Goal: Task Accomplishment & Management: Complete application form

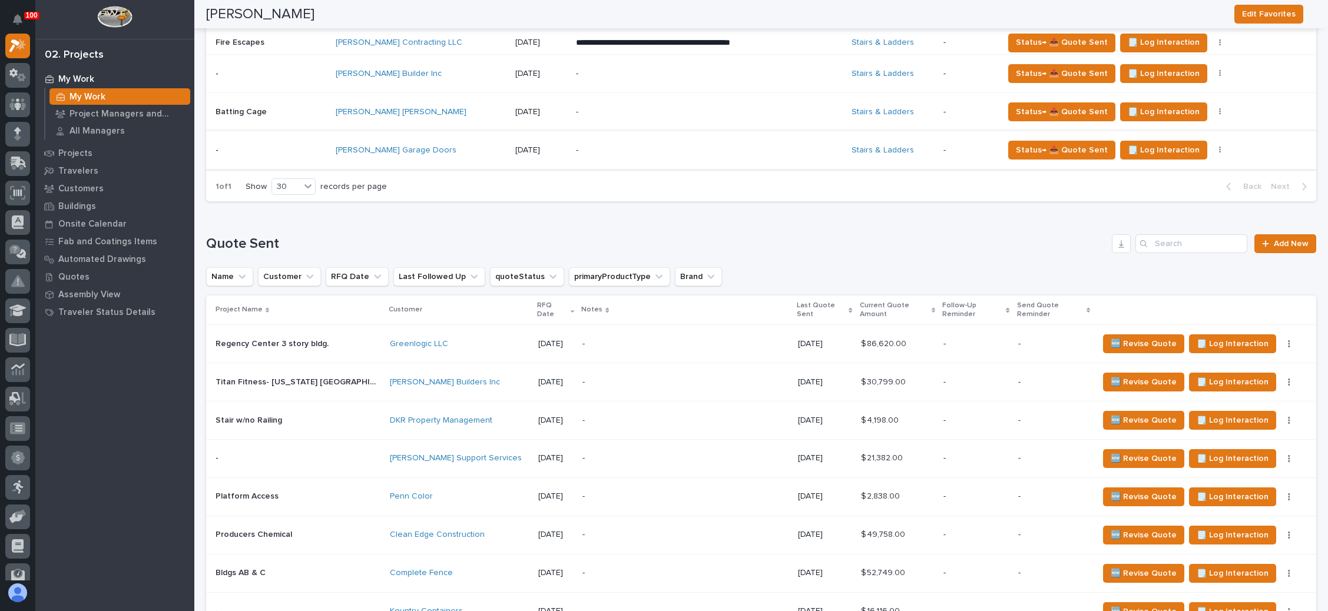
scroll to position [707, 0]
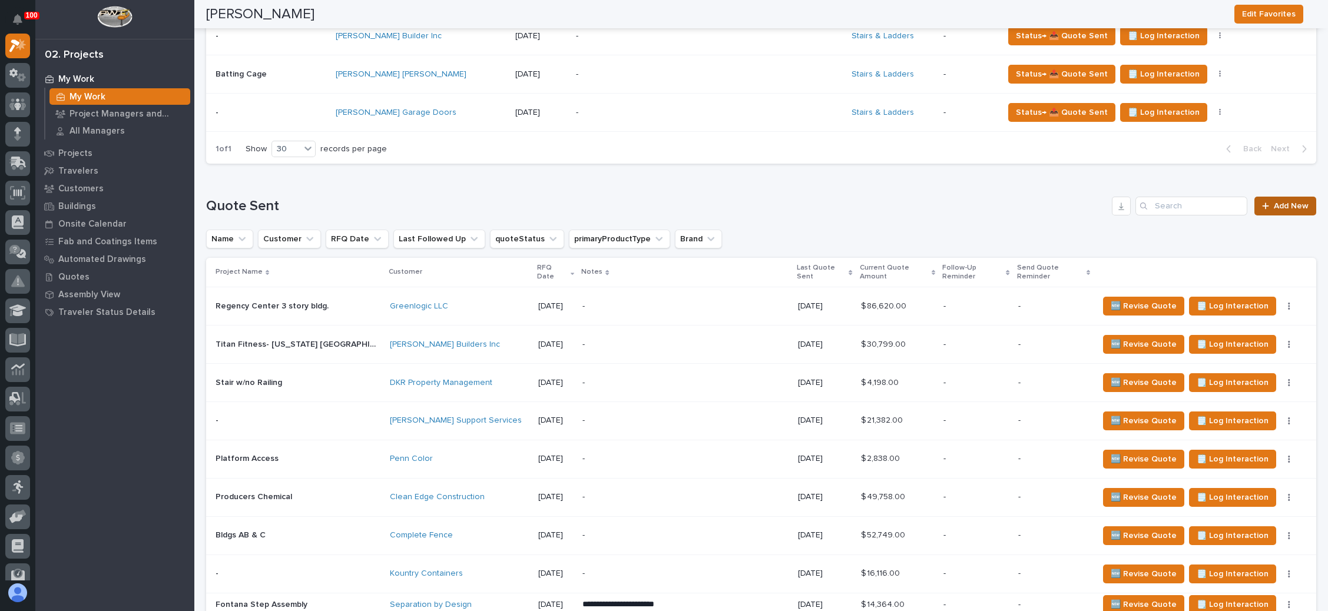
click at [1274, 204] on span "Add New" at bounding box center [1291, 206] width 35 height 8
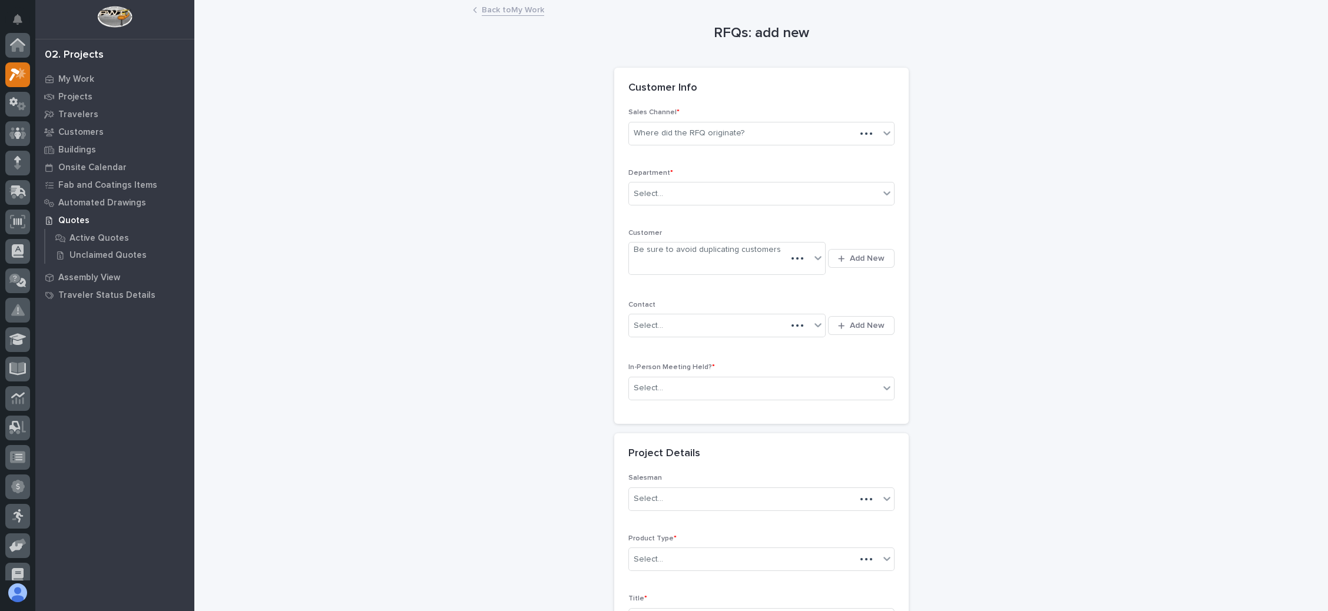
scroll to position [29, 0]
drag, startPoint x: 730, startPoint y: 133, endPoint x: 721, endPoint y: 143, distance: 13.4
click at [727, 133] on div "Where did the RFQ originate?" at bounding box center [689, 133] width 111 height 12
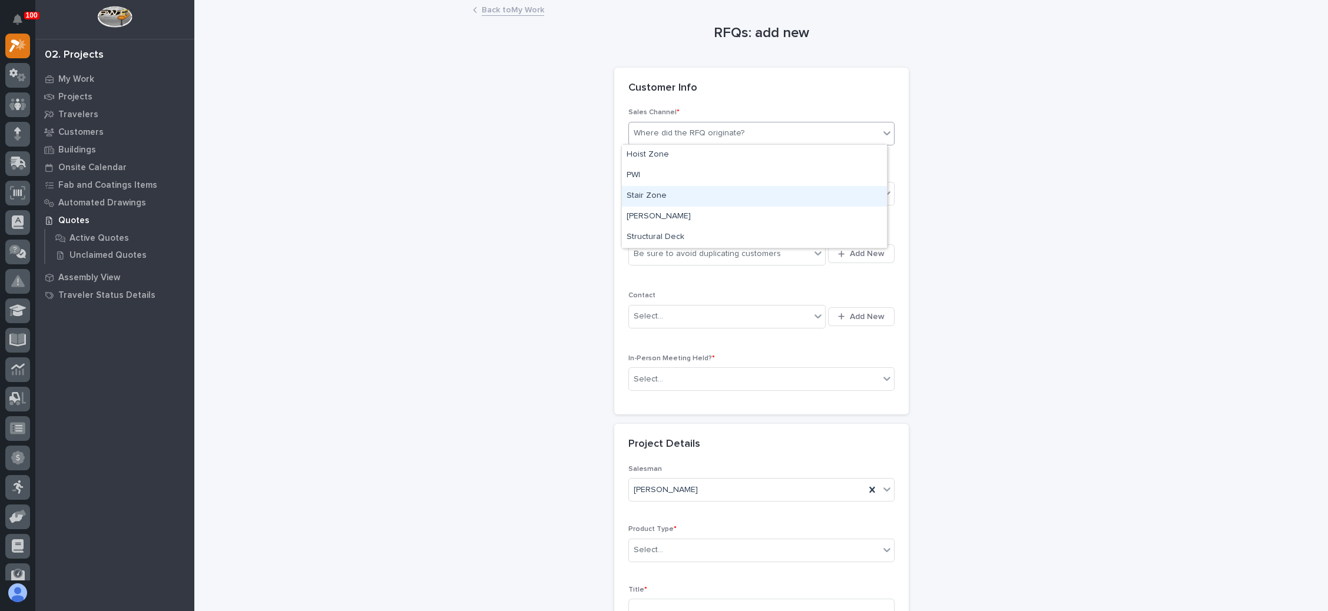
click at [707, 196] on div "Stair Zone" at bounding box center [754, 196] width 265 height 21
click at [706, 197] on div "Select..." at bounding box center [754, 193] width 250 height 19
click at [698, 214] on div "National Sales" at bounding box center [754, 215] width 265 height 21
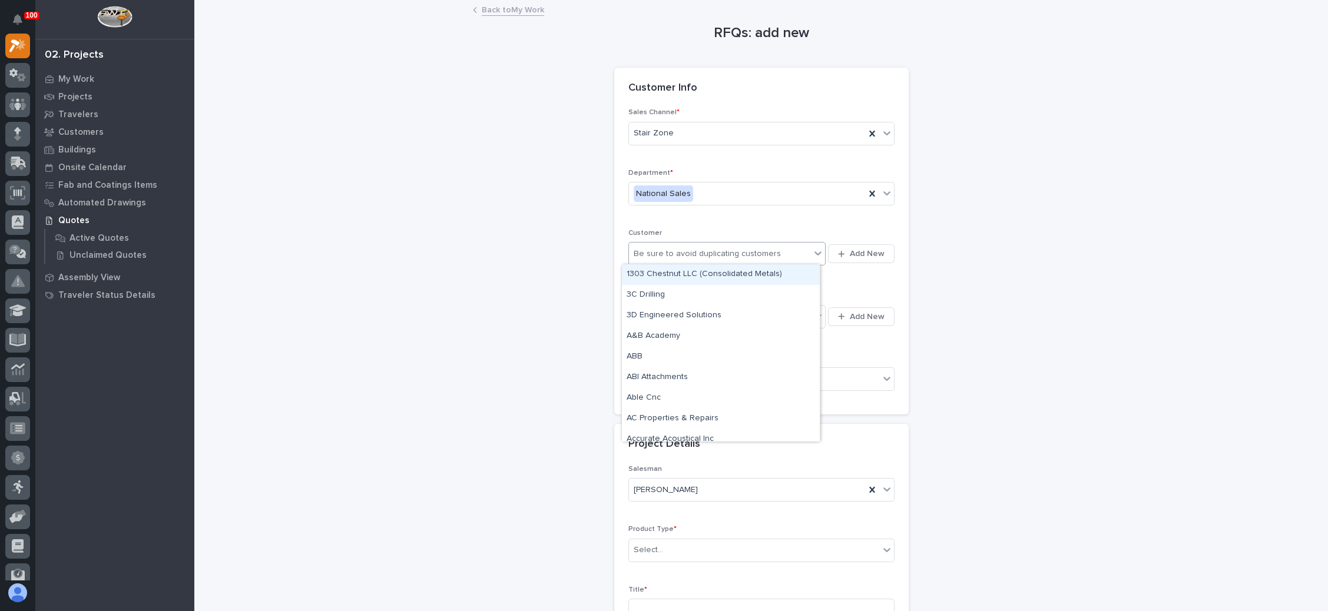
click at [706, 248] on div "Be sure to avoid duplicating customers" at bounding box center [707, 254] width 147 height 12
type input "*******"
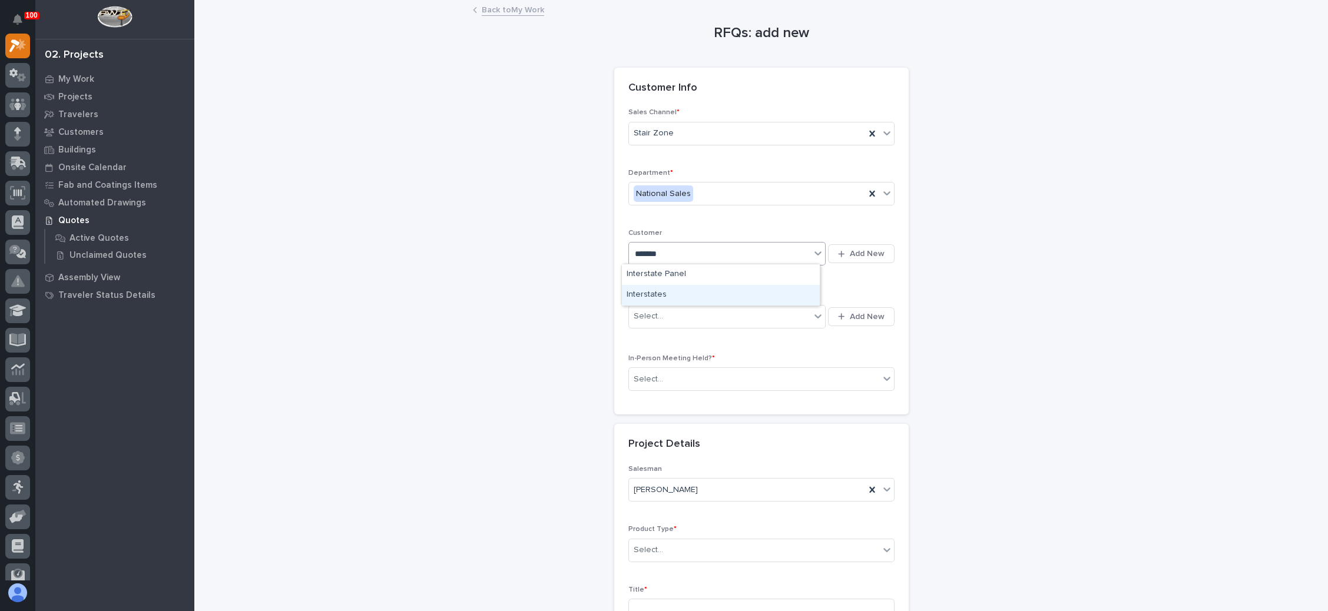
click at [685, 295] on div "Interstates" at bounding box center [721, 295] width 198 height 21
click at [686, 314] on div "Select..." at bounding box center [720, 316] width 182 height 19
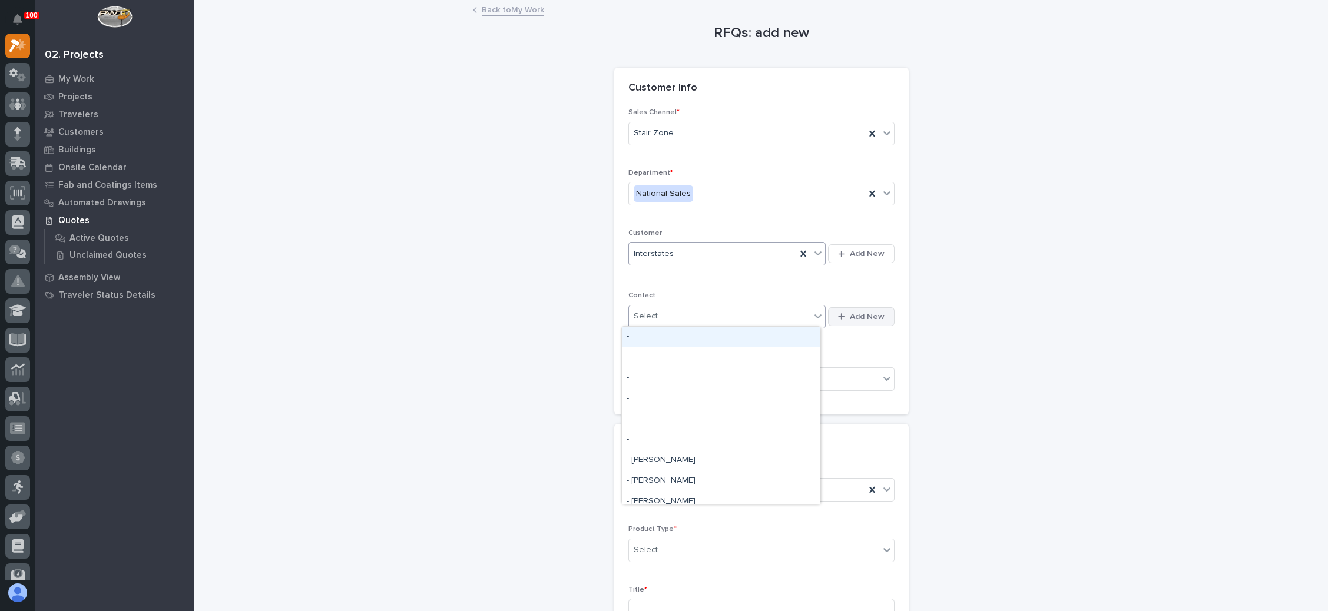
click at [850, 317] on span "Add New" at bounding box center [867, 317] width 35 height 11
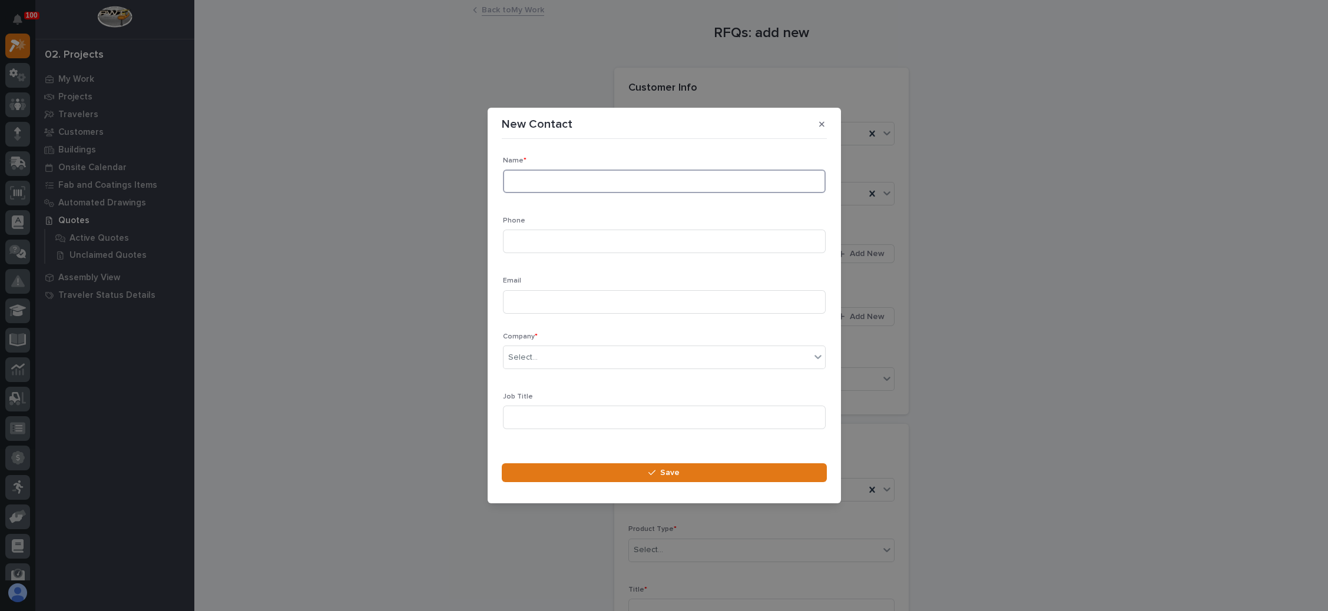
click at [537, 173] on input at bounding box center [664, 182] width 323 height 24
type input "Jesse DeBoom"
click at [540, 300] on input at bounding box center [664, 302] width 323 height 24
paste input "Jesse.DeBoom@interstates.com"
type input "Jesse.DeBoom@interstates.com"
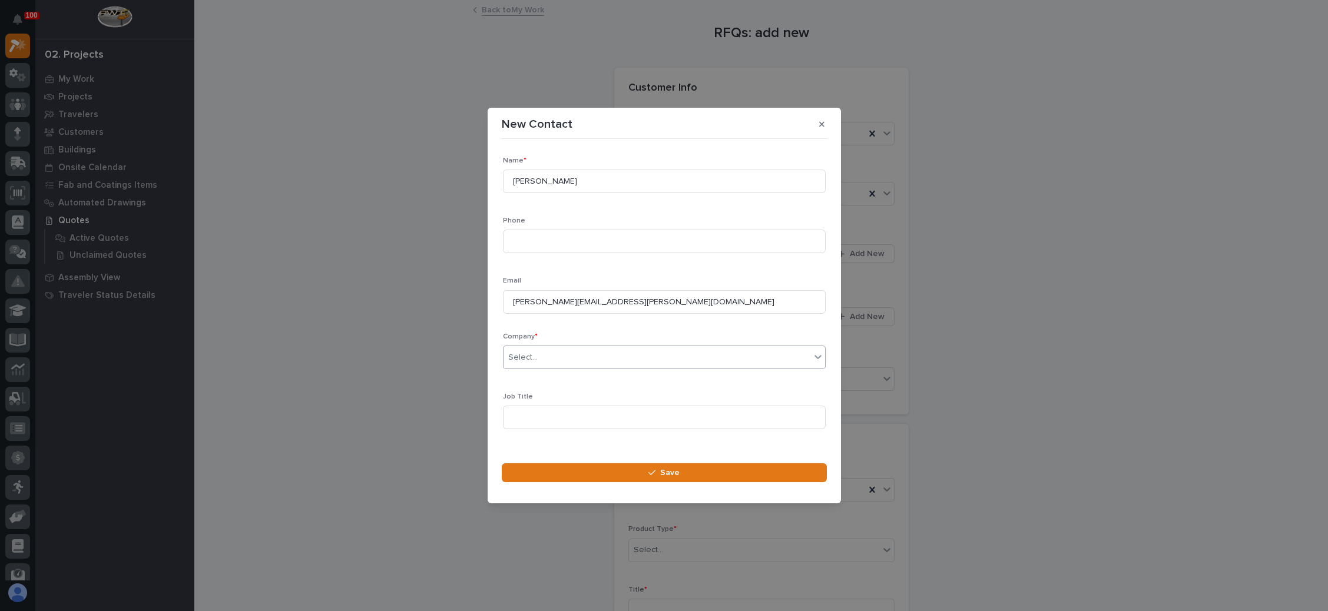
click at [583, 362] on div "Select..." at bounding box center [657, 357] width 307 height 19
type input "*******"
drag, startPoint x: 548, startPoint y: 389, endPoint x: 551, endPoint y: 395, distance: 6.6
click at [551, 395] on div "Interstates" at bounding box center [657, 400] width 309 height 21
click at [655, 465] on button "Save" at bounding box center [664, 472] width 325 height 19
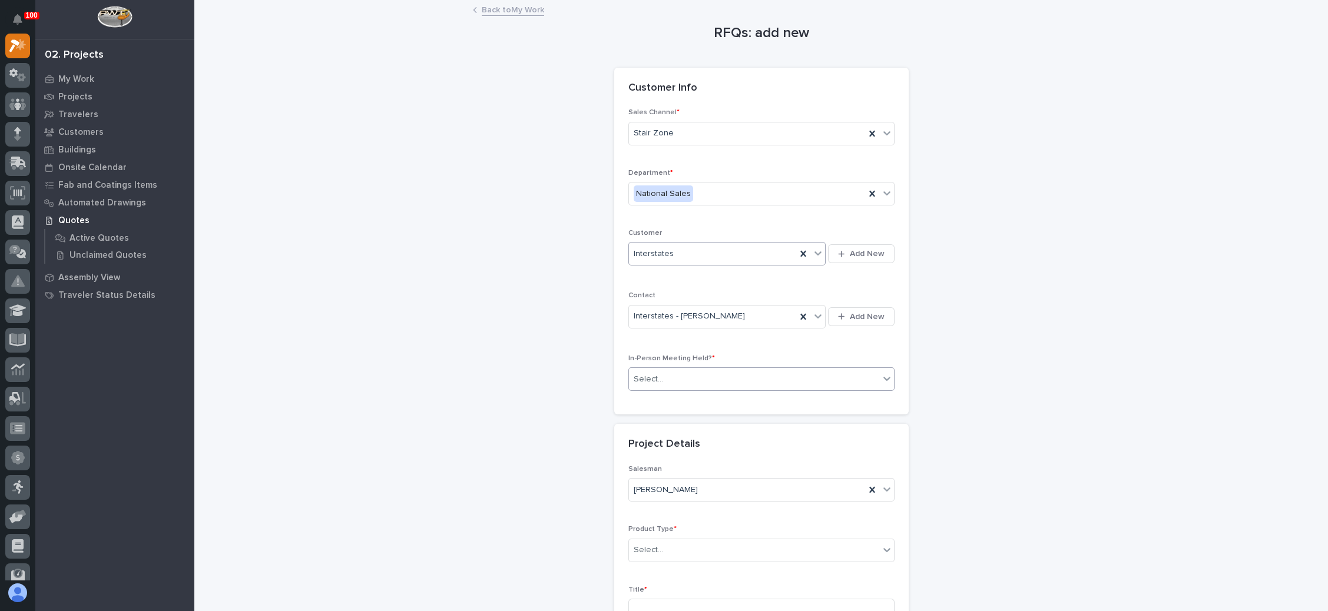
drag, startPoint x: 700, startPoint y: 376, endPoint x: 691, endPoint y: 385, distance: 12.1
click at [700, 376] on div "Select..." at bounding box center [754, 379] width 250 height 19
click at [671, 422] on div "No" at bounding box center [754, 420] width 265 height 21
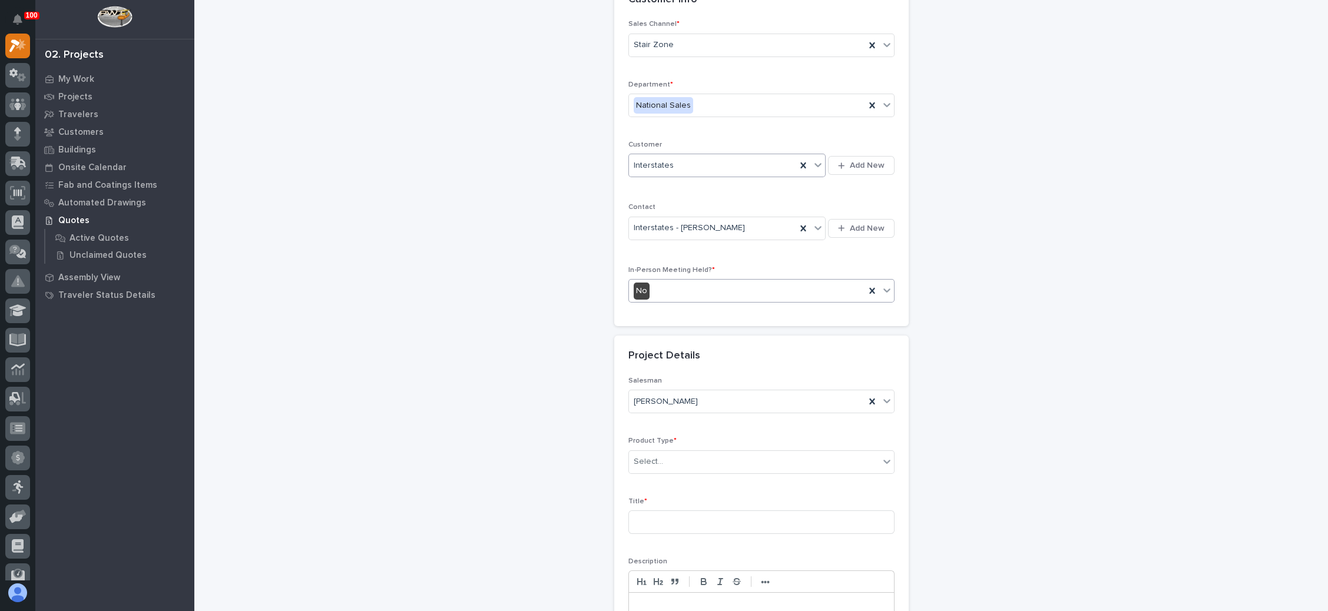
scroll to position [177, 0]
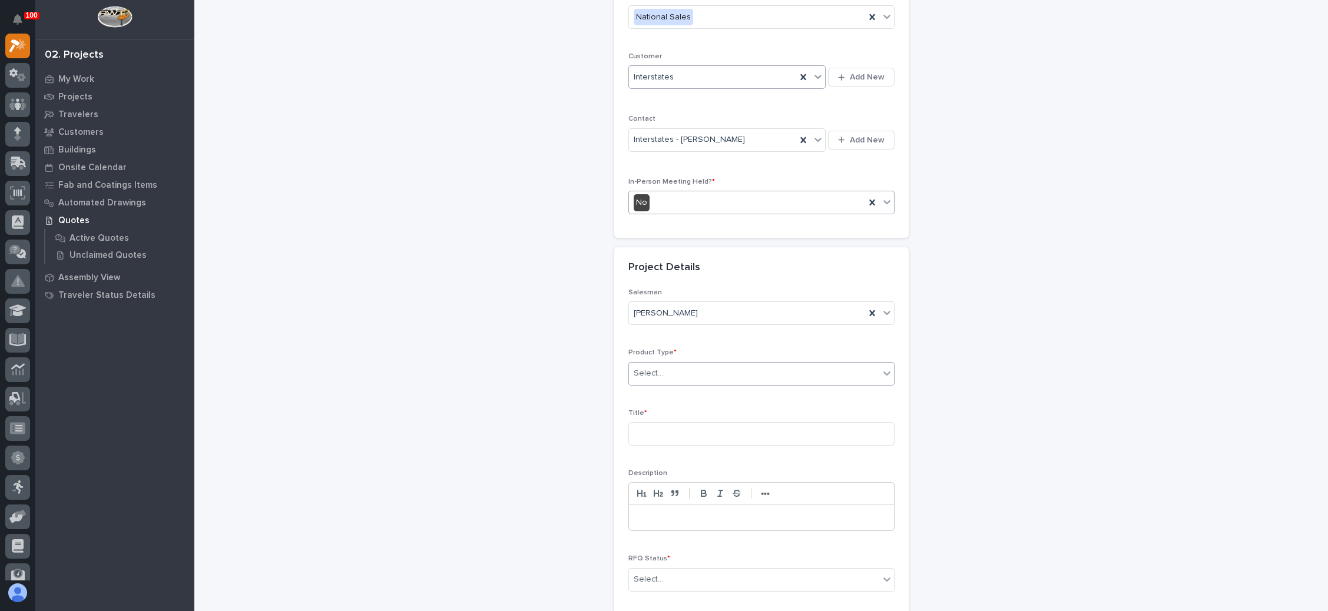
click at [710, 369] on div "Select..." at bounding box center [754, 373] width 250 height 19
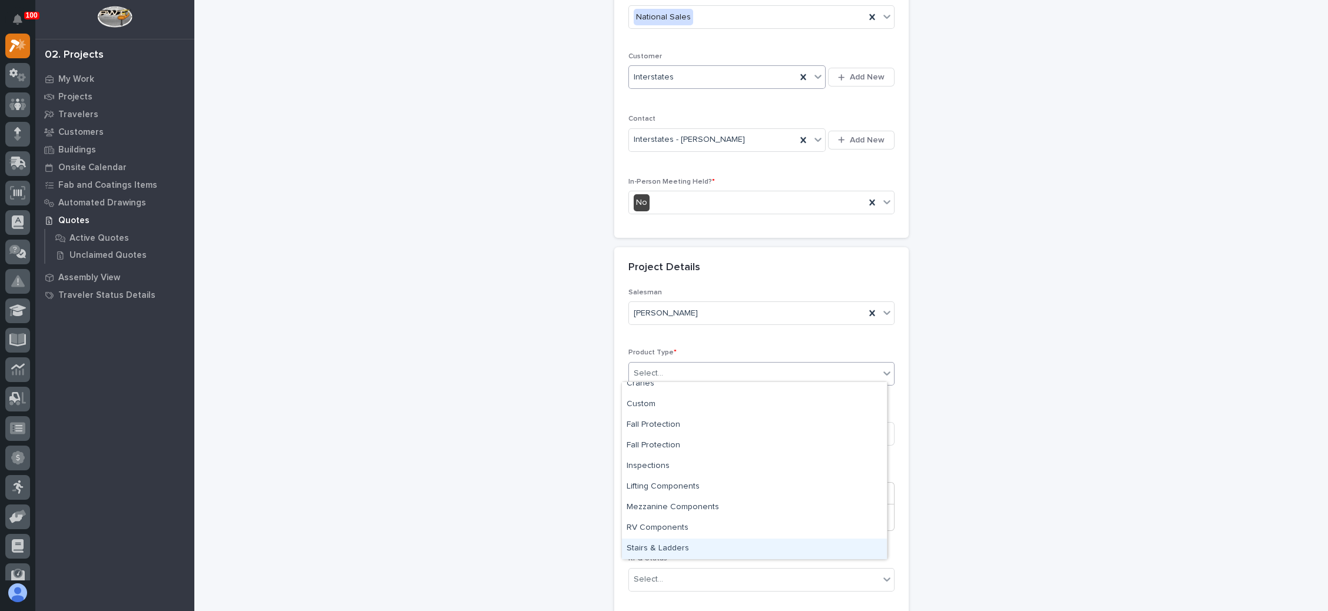
click at [683, 548] on div "Stairs & Ladders" at bounding box center [754, 549] width 265 height 21
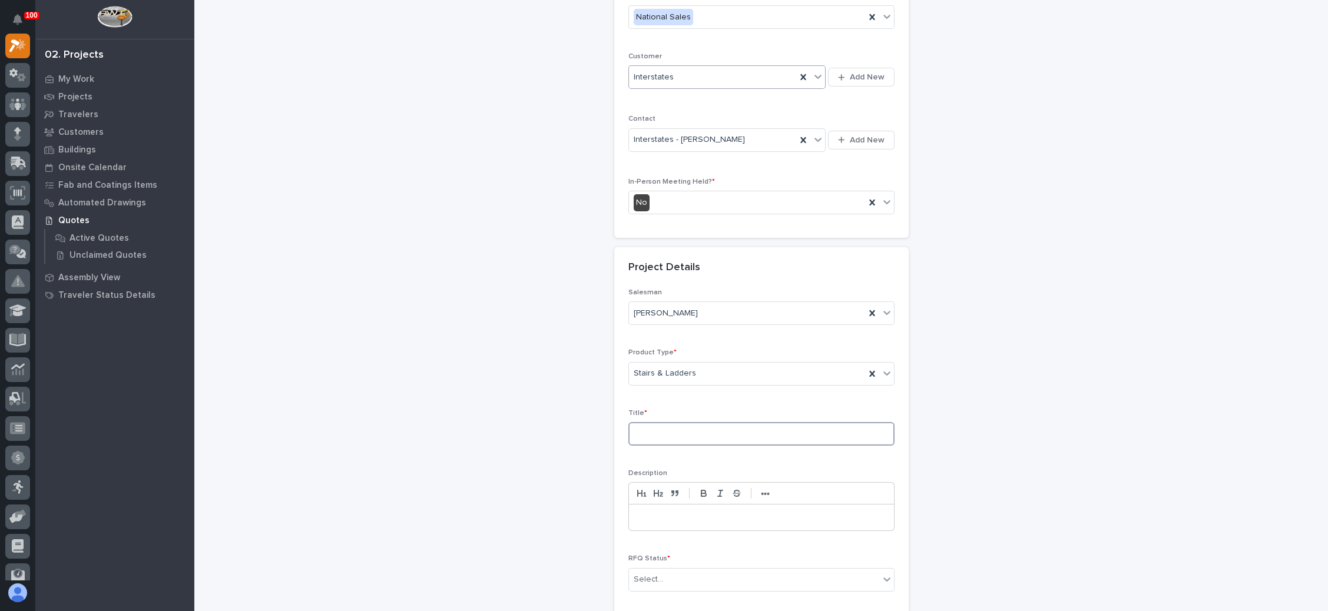
click at [688, 437] on input at bounding box center [761, 434] width 266 height 24
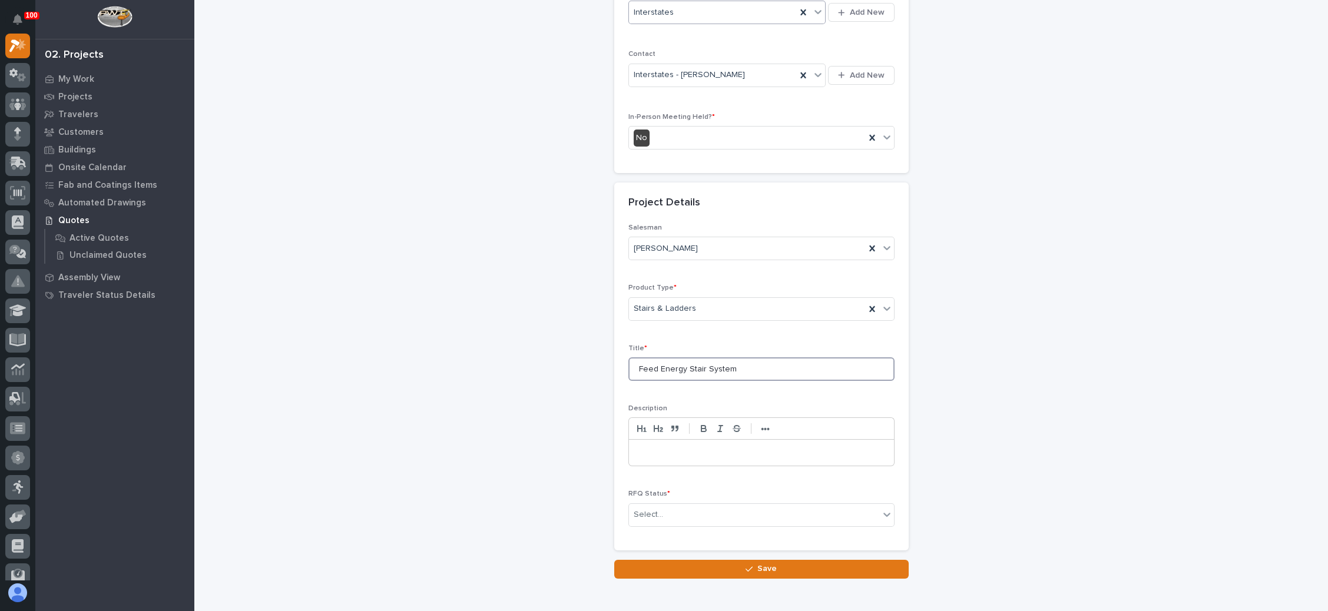
scroll to position [296, 0]
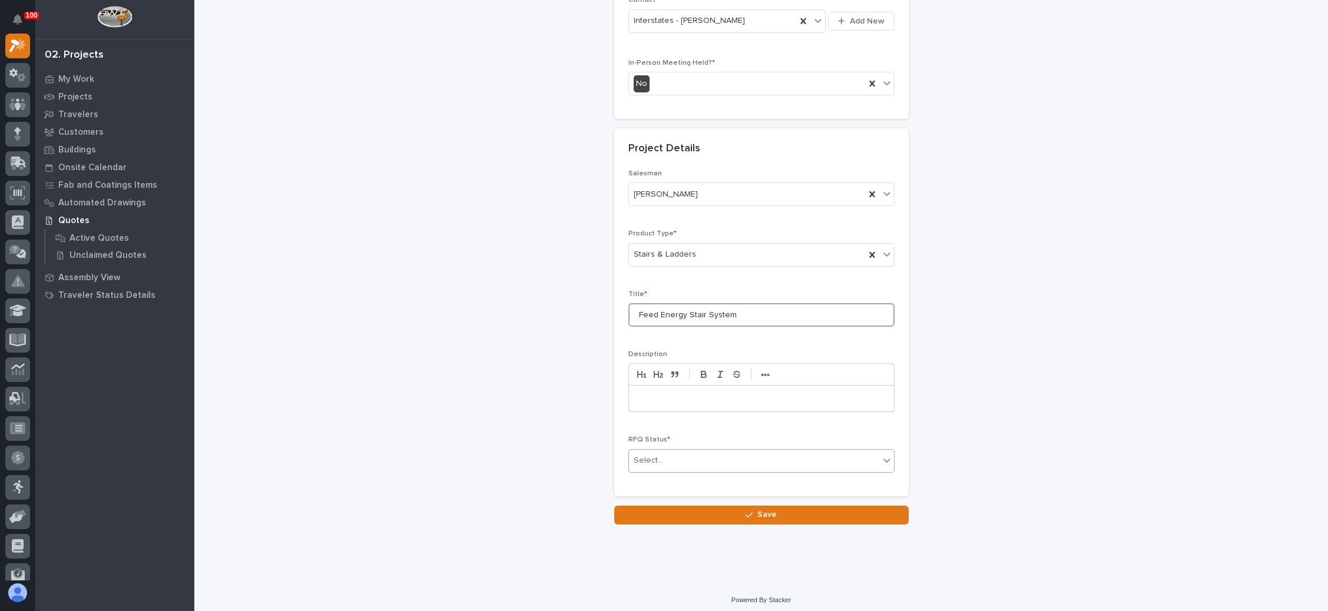
type input "Feed Energy Stair System"
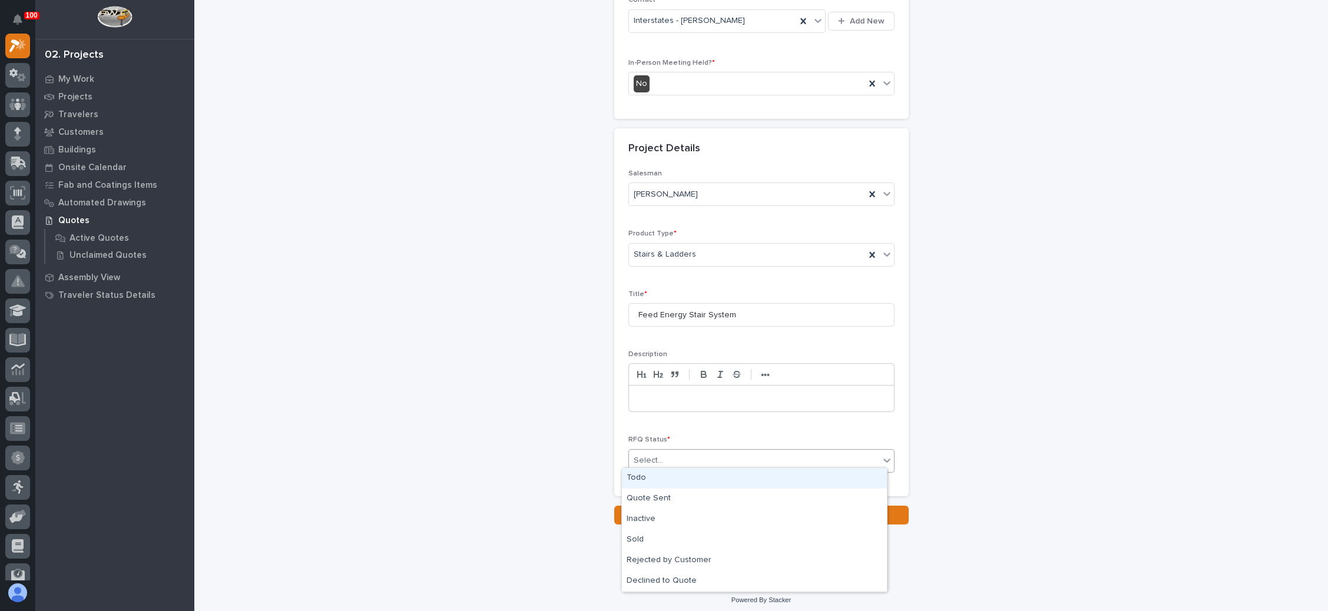
drag, startPoint x: 710, startPoint y: 460, endPoint x: 700, endPoint y: 465, distance: 10.8
click at [710, 460] on div "Select..." at bounding box center [754, 460] width 250 height 19
click at [667, 494] on div "Quote Sent" at bounding box center [754, 499] width 265 height 21
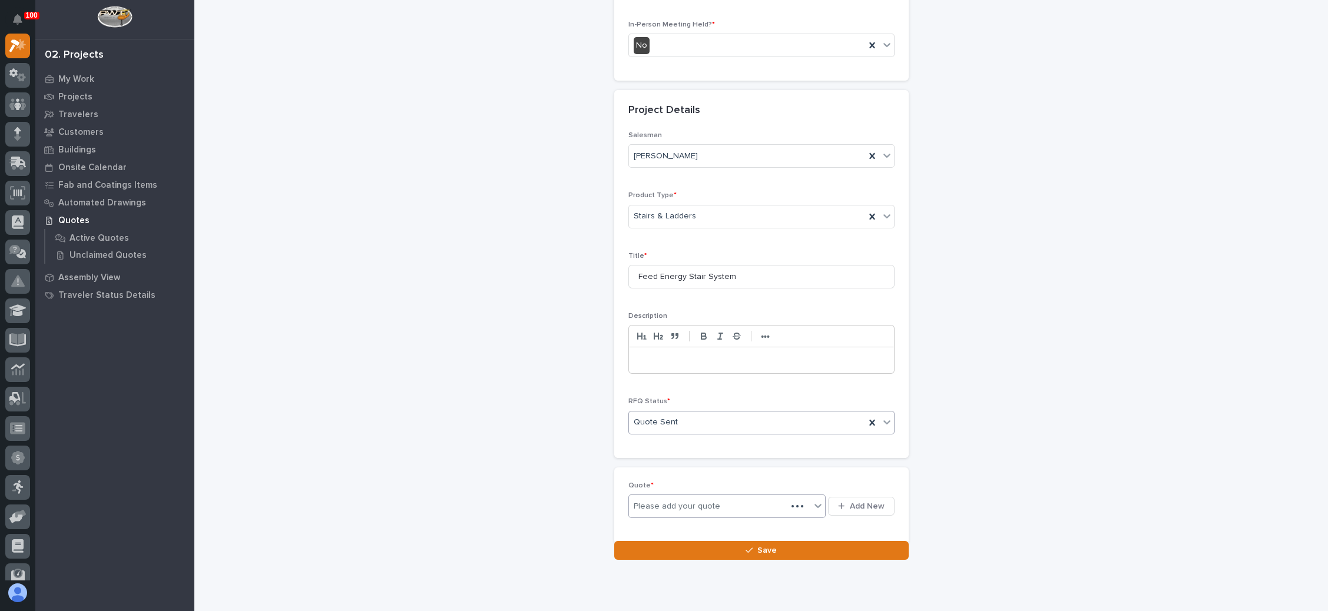
scroll to position [339, 0]
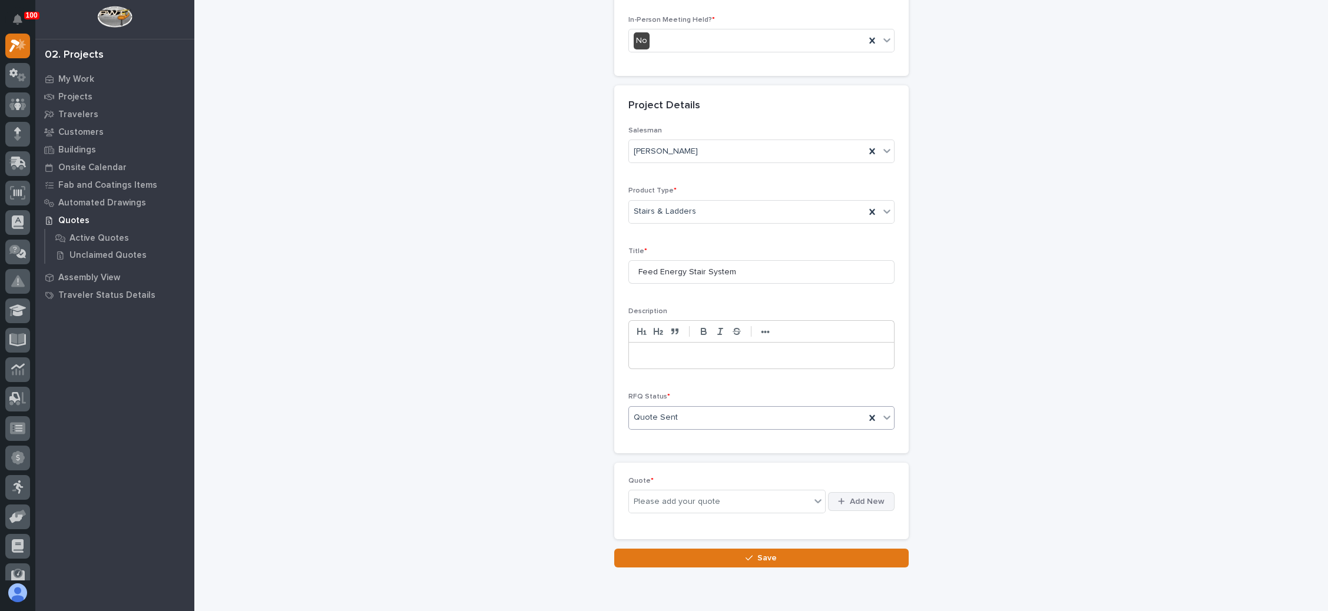
click at [861, 497] on span "Add New" at bounding box center [867, 501] width 35 height 11
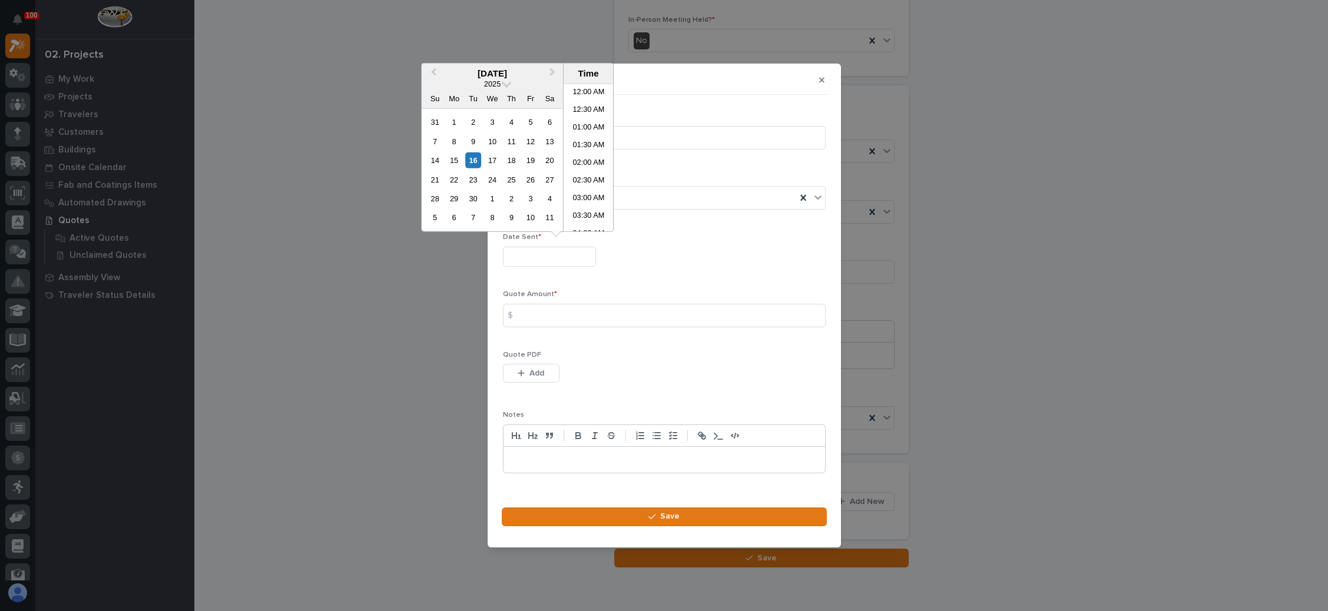
click at [552, 251] on input "text" at bounding box center [549, 257] width 93 height 21
click at [474, 161] on div "16" at bounding box center [473, 161] width 16 height 16
type input "**********"
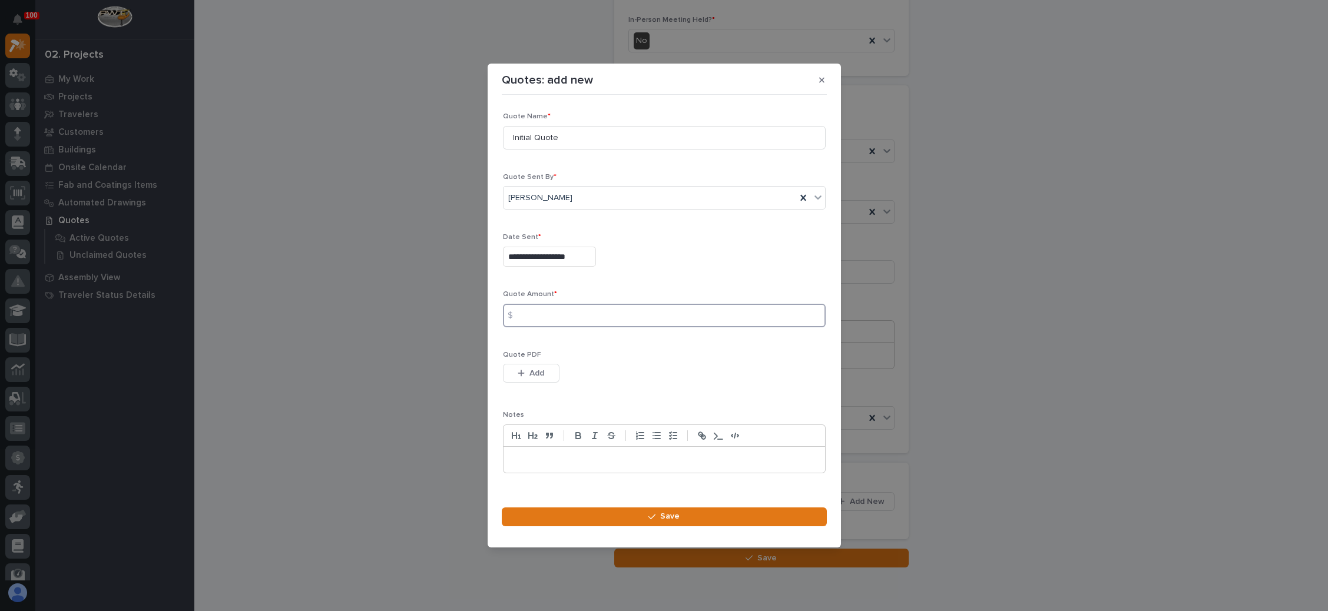
click at [588, 316] on input at bounding box center [664, 316] width 323 height 24
click at [561, 317] on input at bounding box center [664, 316] width 323 height 24
type input "17864"
click at [538, 370] on span "Add" at bounding box center [536, 373] width 15 height 11
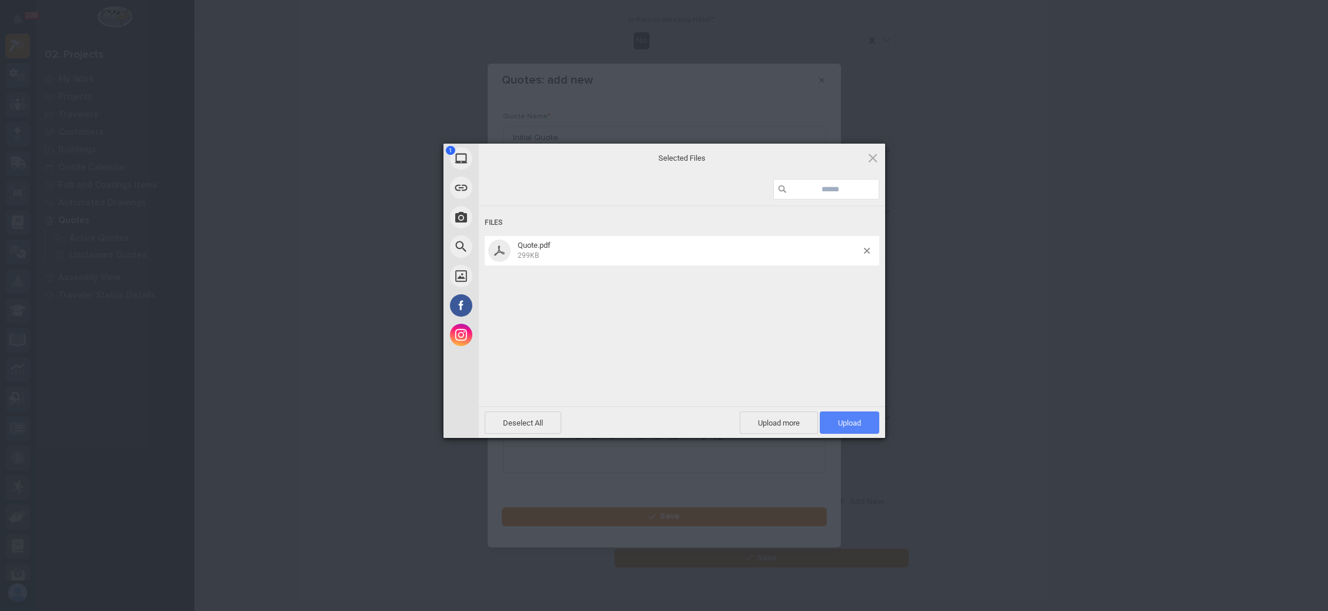
drag, startPoint x: 853, startPoint y: 422, endPoint x: 809, endPoint y: 418, distance: 43.8
click at [853, 422] on span "Upload 1" at bounding box center [849, 423] width 23 height 9
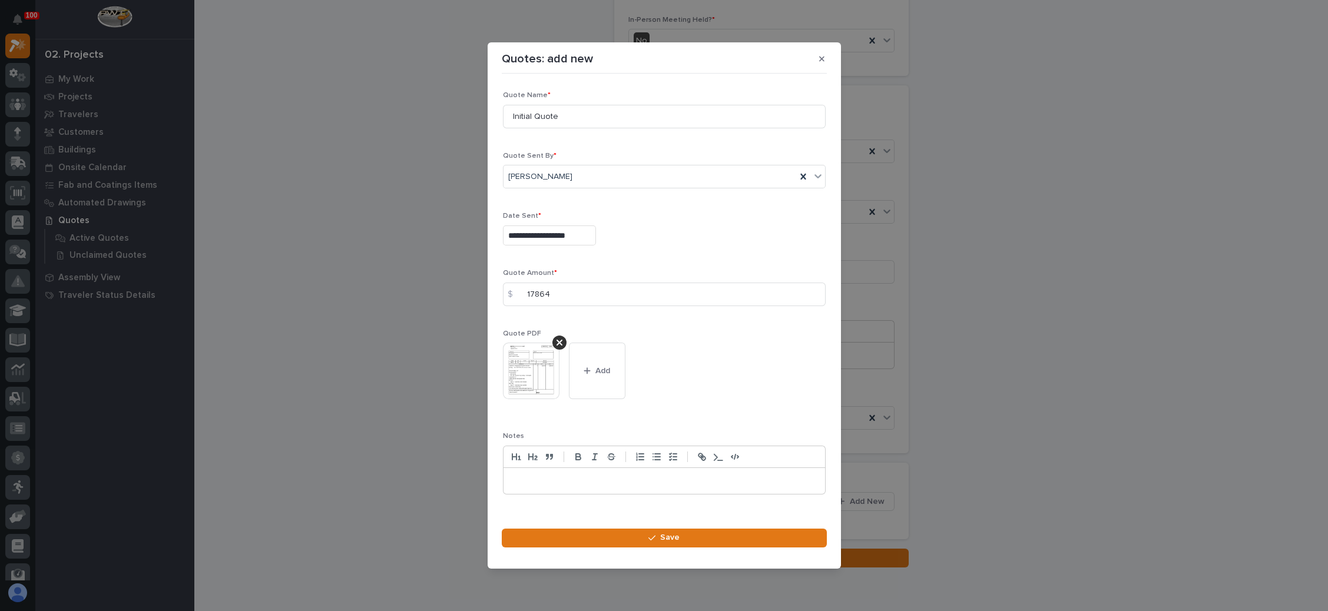
scroll to position [16, 0]
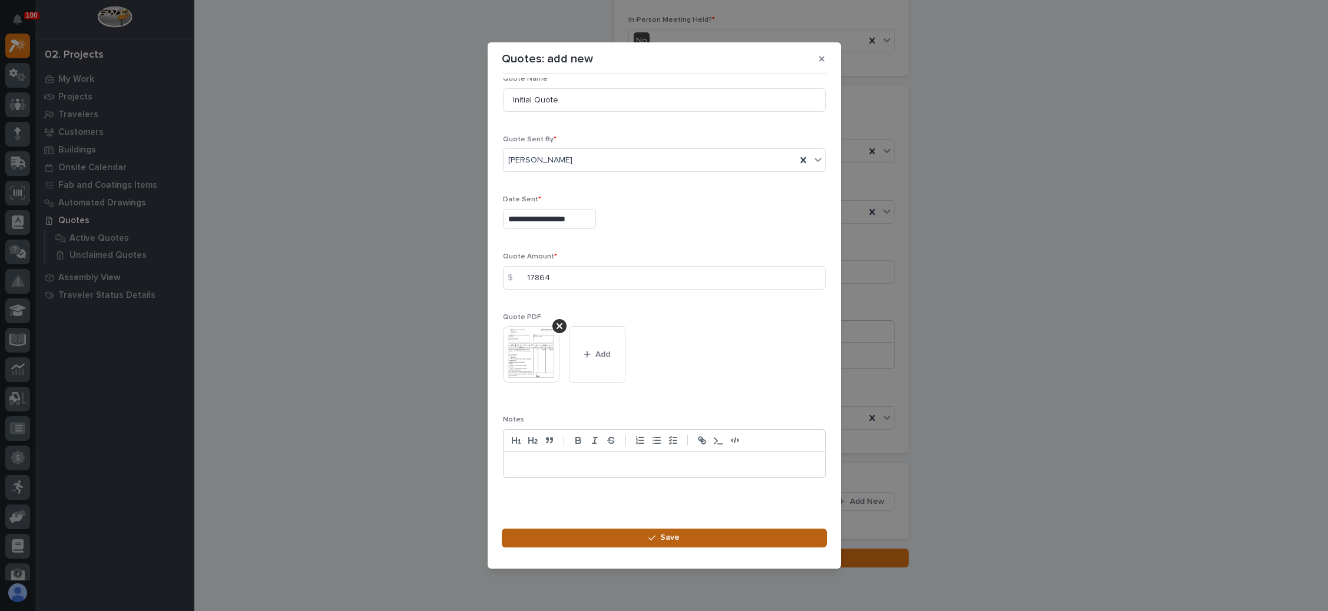
click at [662, 532] on span "Save" at bounding box center [669, 537] width 19 height 11
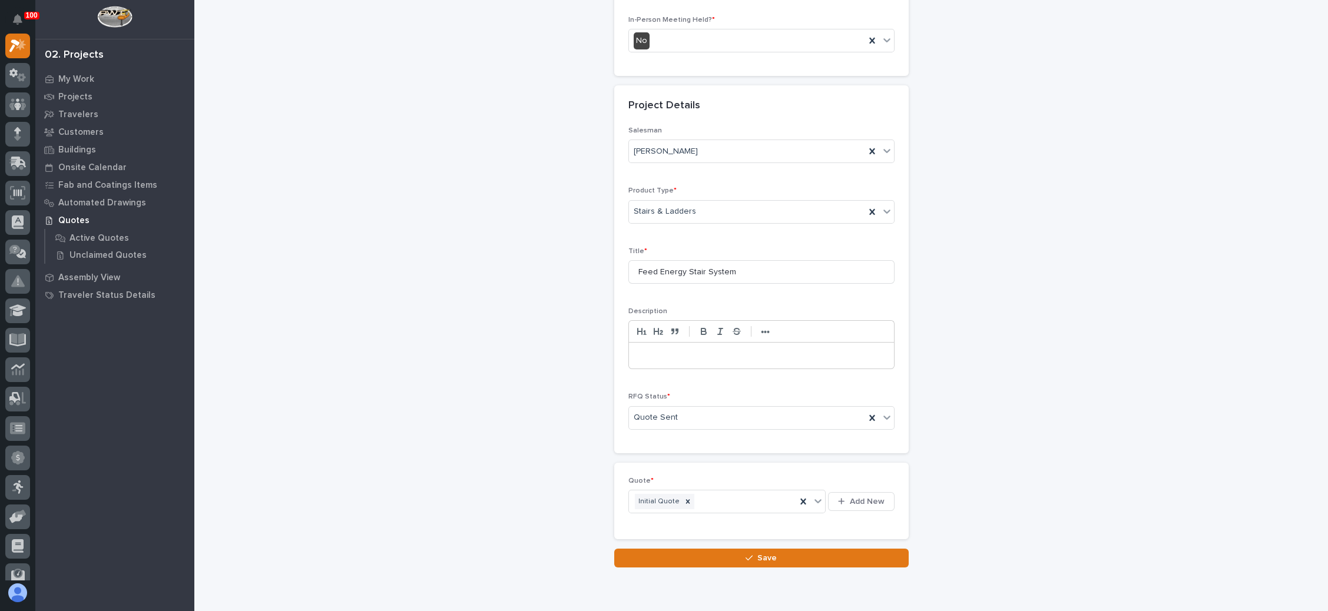
click at [745, 549] on button "Save" at bounding box center [761, 558] width 294 height 19
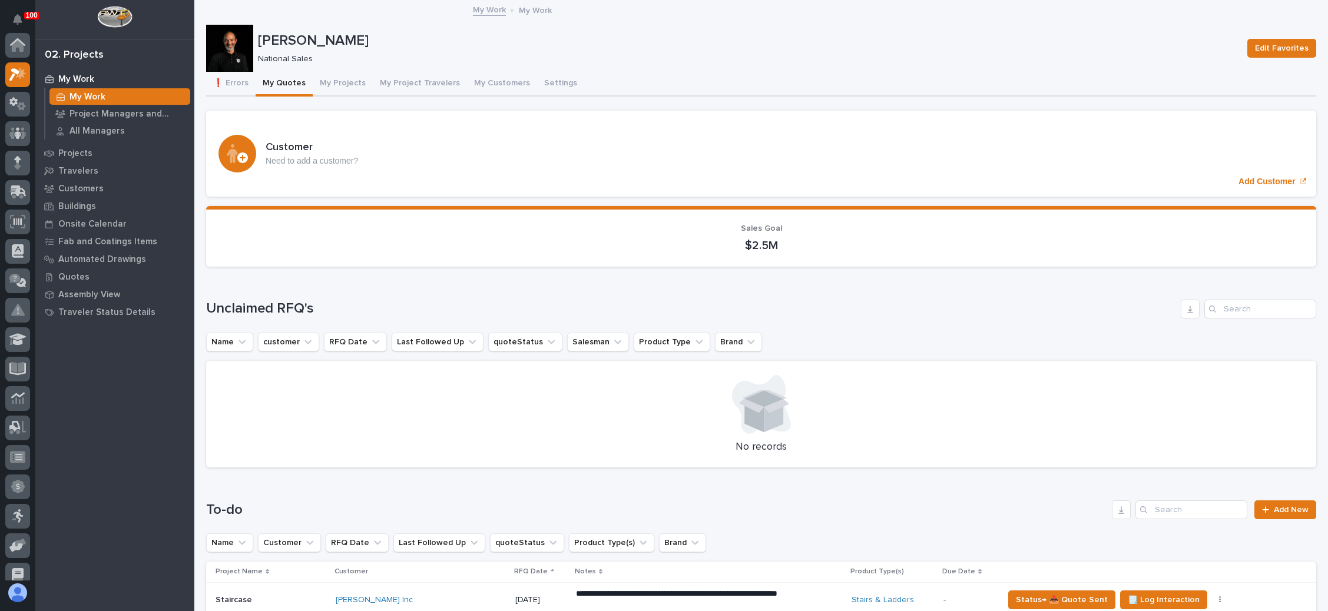
scroll to position [29, 0]
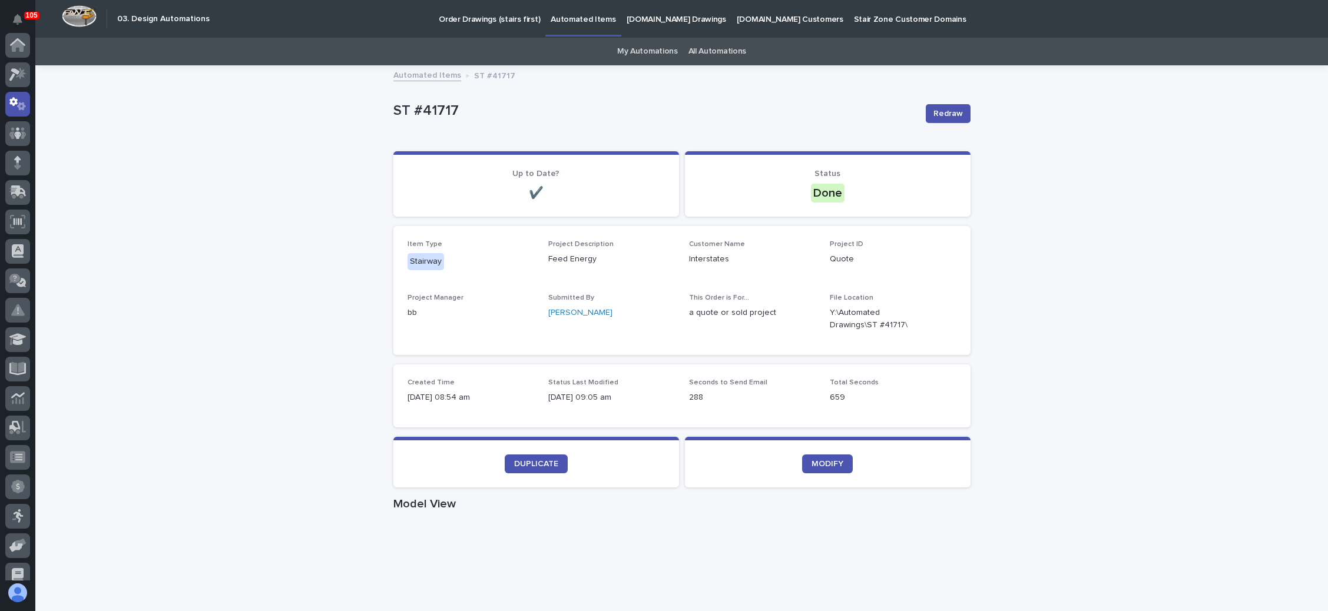
scroll to position [58, 0]
click at [9, 73] on div at bounding box center [17, 75] width 25 height 25
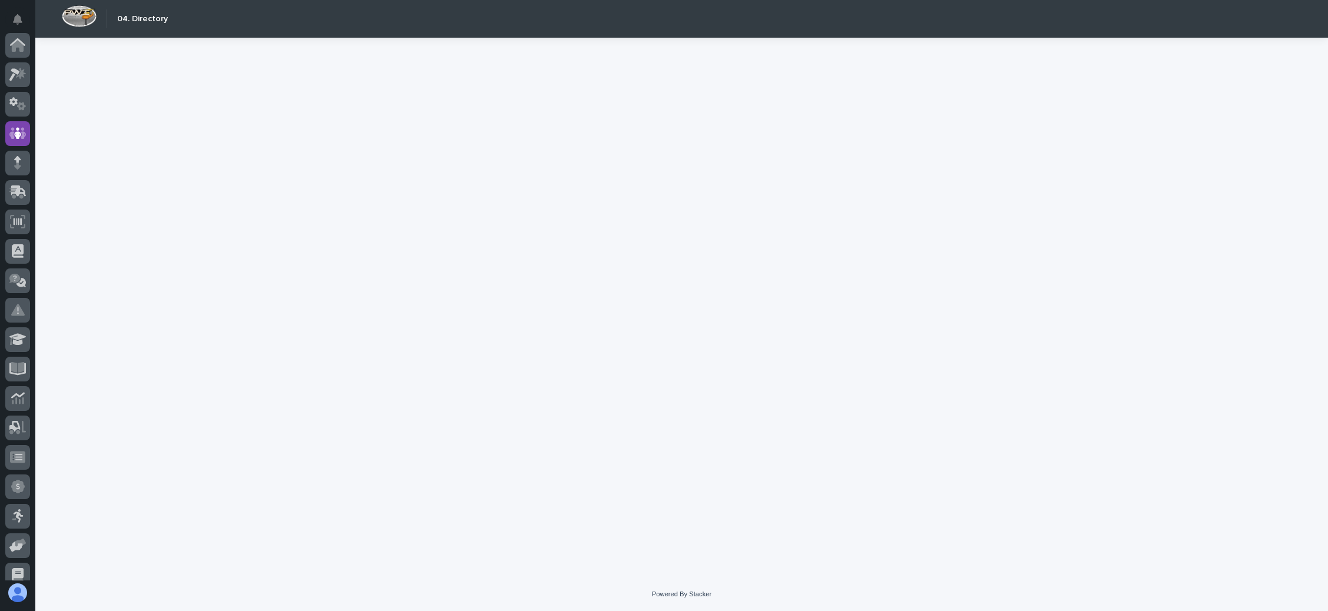
scroll to position [88, 0]
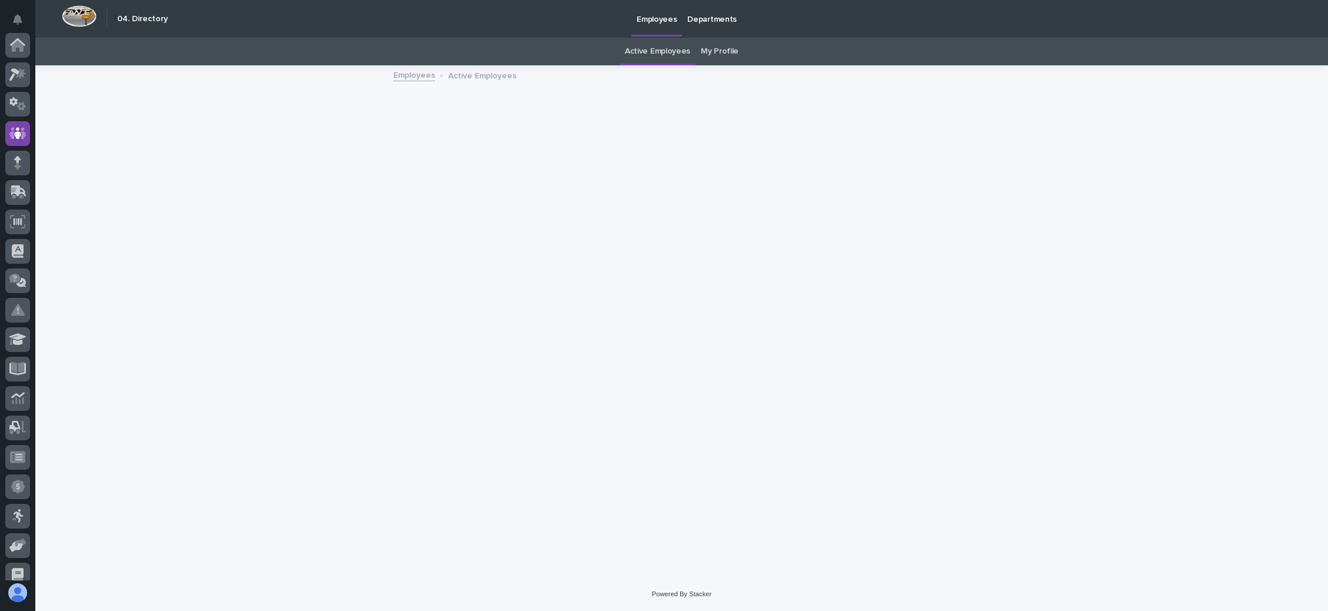
scroll to position [88, 0]
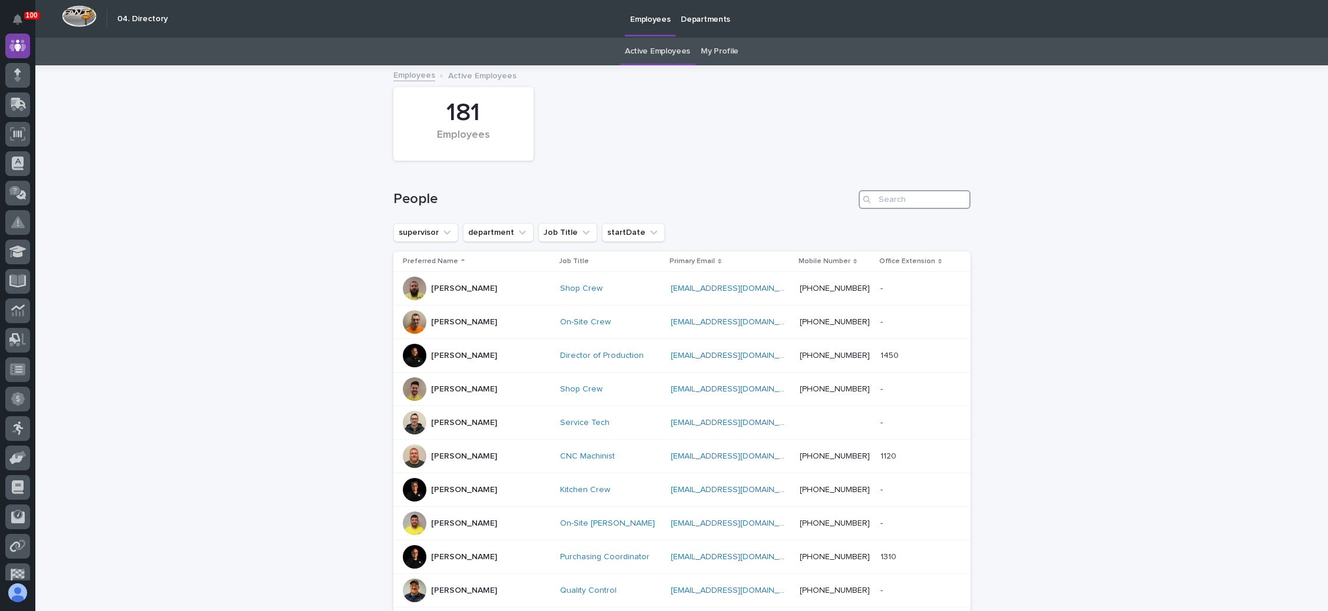
click at [899, 204] on input "Search" at bounding box center [915, 199] width 112 height 19
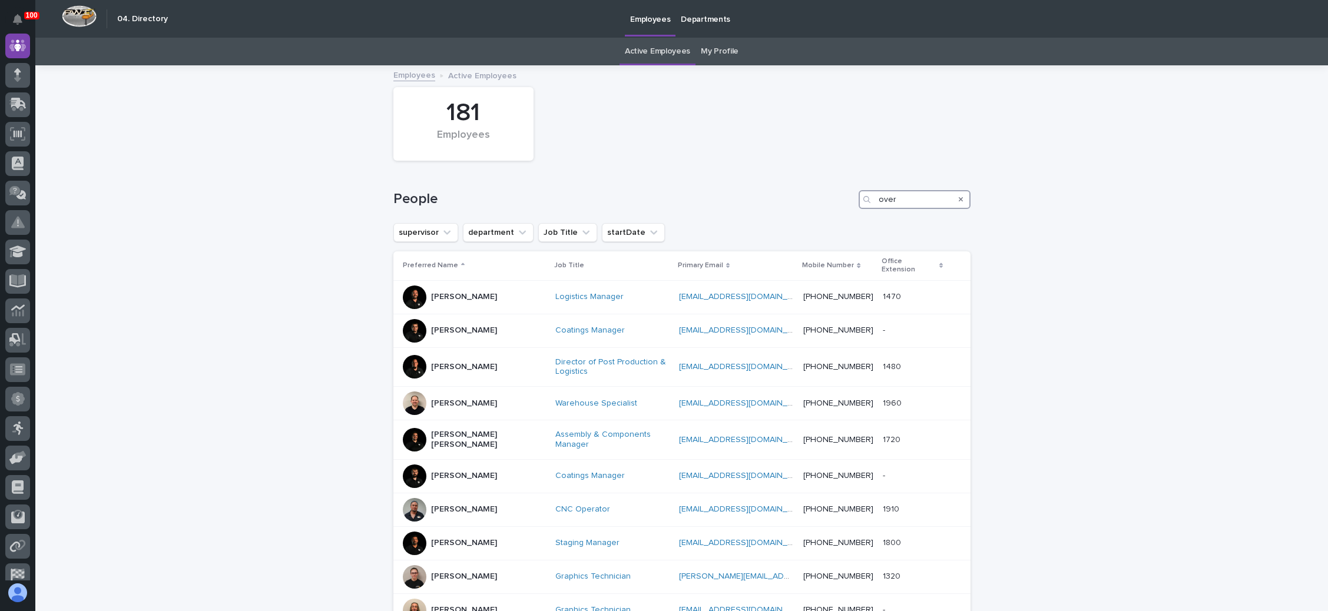
type input "over"
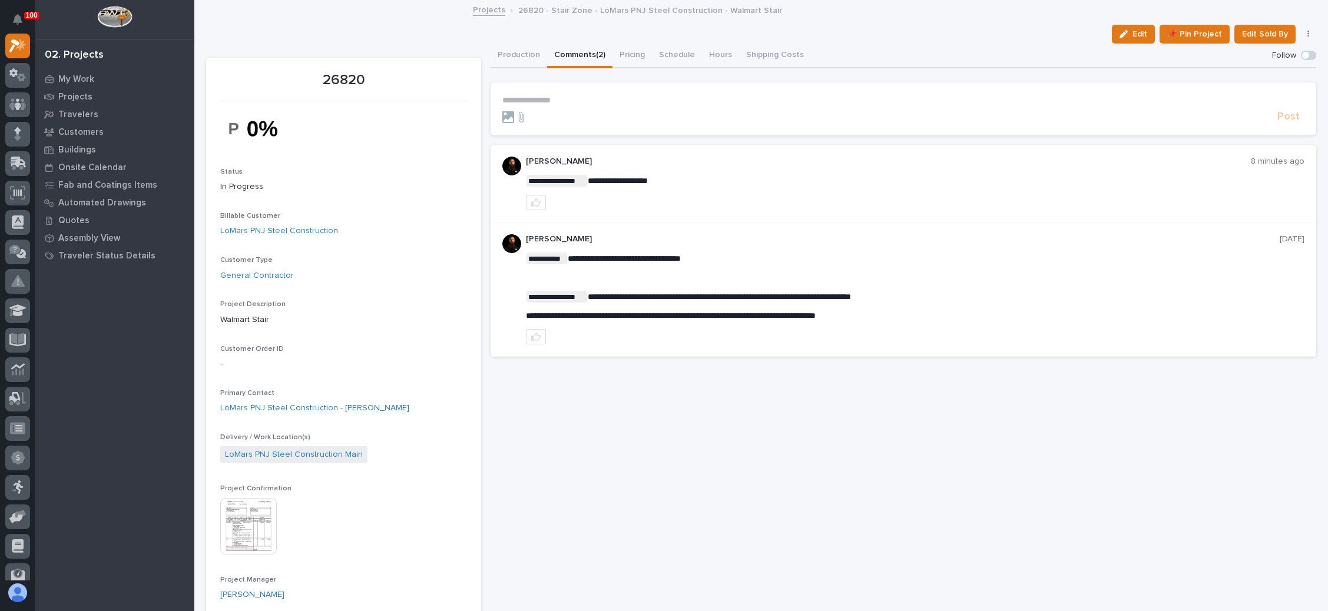
click at [548, 98] on p "**********" at bounding box center [903, 100] width 802 height 10
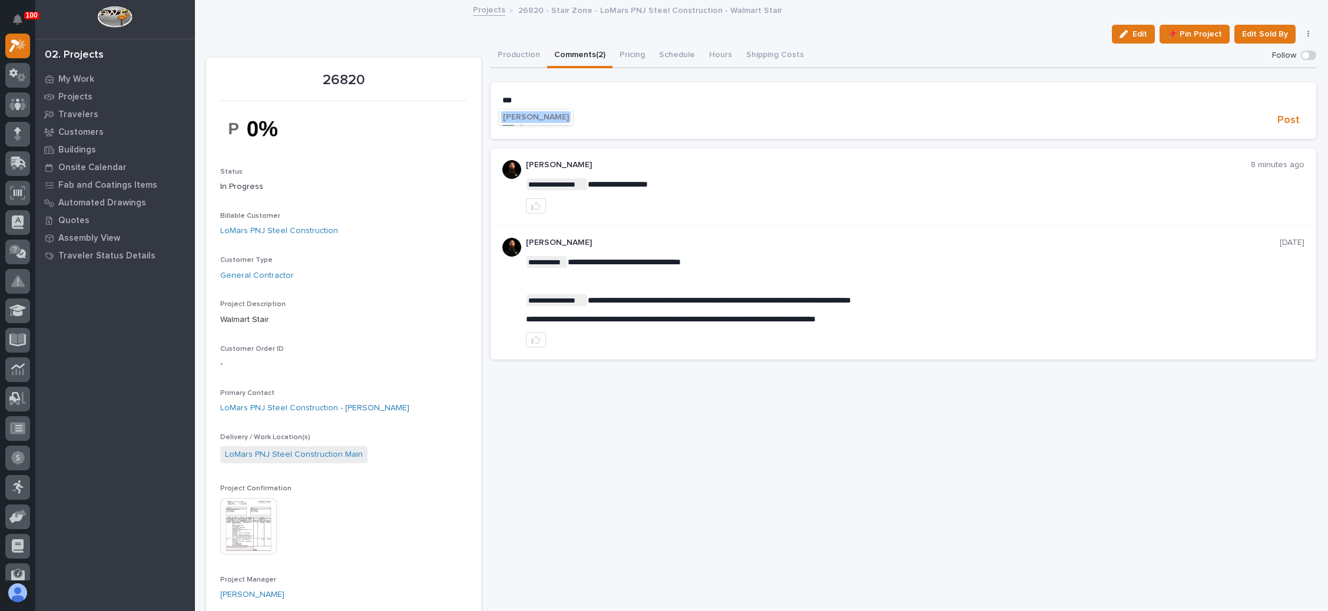
click at [527, 113] on span "[PERSON_NAME]" at bounding box center [536, 117] width 66 height 8
click at [577, 99] on p "**********" at bounding box center [903, 101] width 802 height 12
drag, startPoint x: 577, startPoint y: 99, endPoint x: 612, endPoint y: 92, distance: 35.5
click at [612, 92] on section "**********" at bounding box center [904, 111] width 826 height 59
click at [612, 98] on p "**********" at bounding box center [903, 101] width 802 height 12
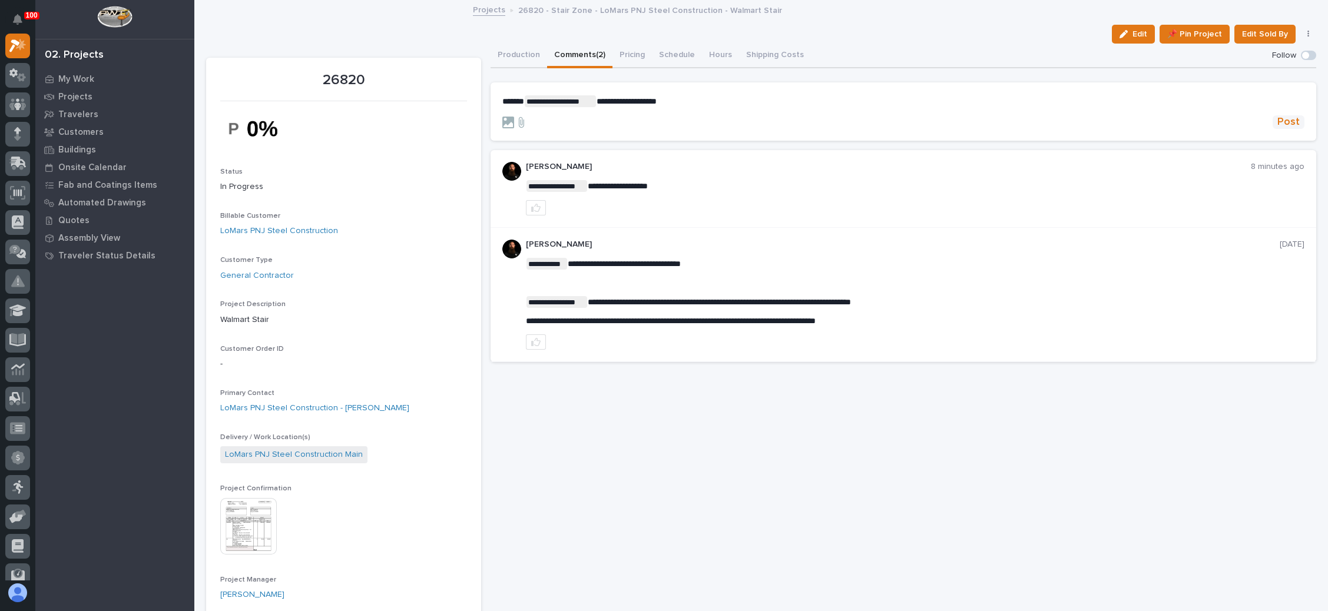
click at [1277, 116] on span "Post" at bounding box center [1288, 122] width 22 height 14
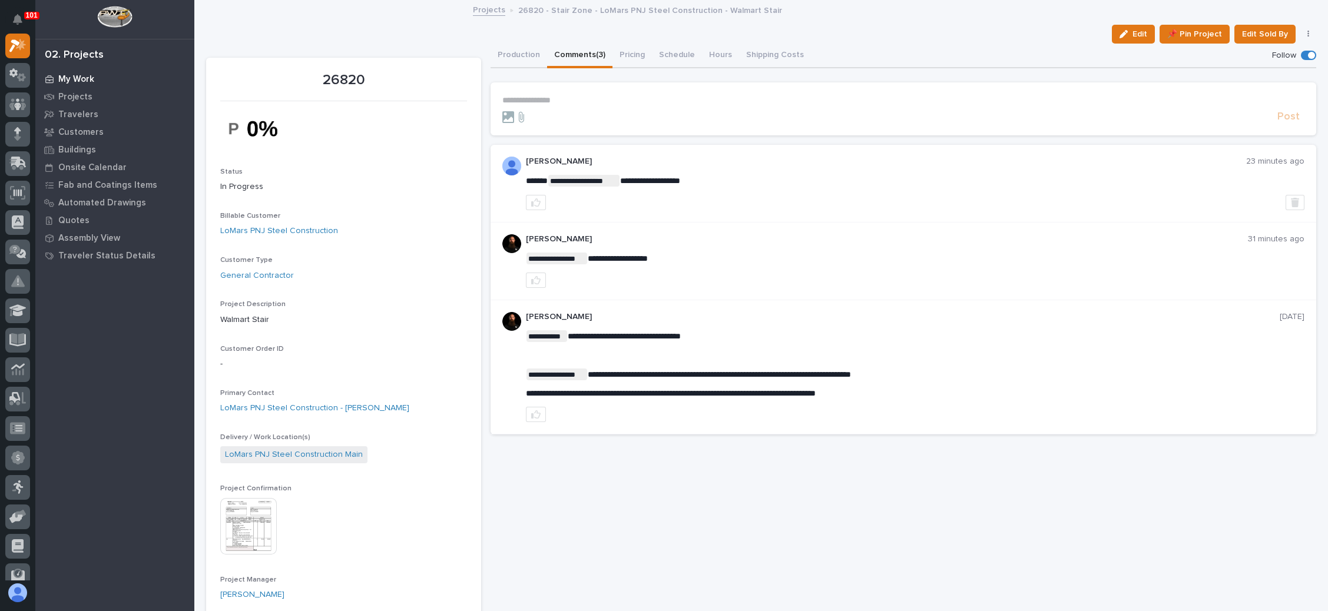
click at [64, 77] on p "My Work" at bounding box center [76, 79] width 36 height 11
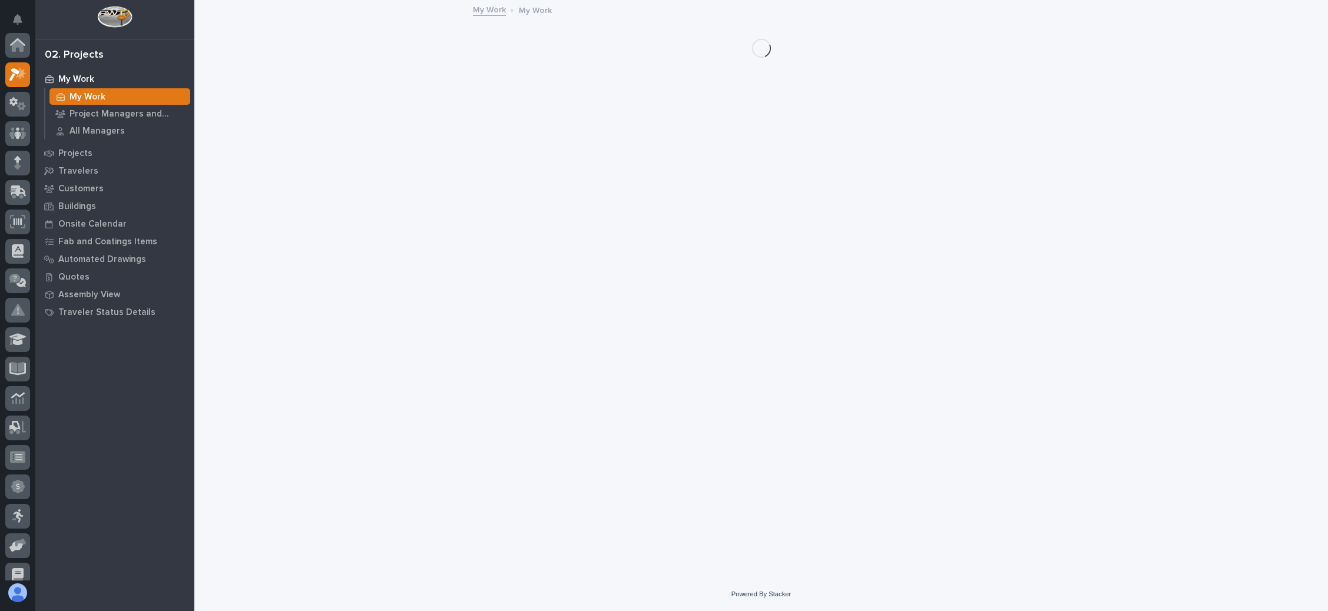
scroll to position [29, 0]
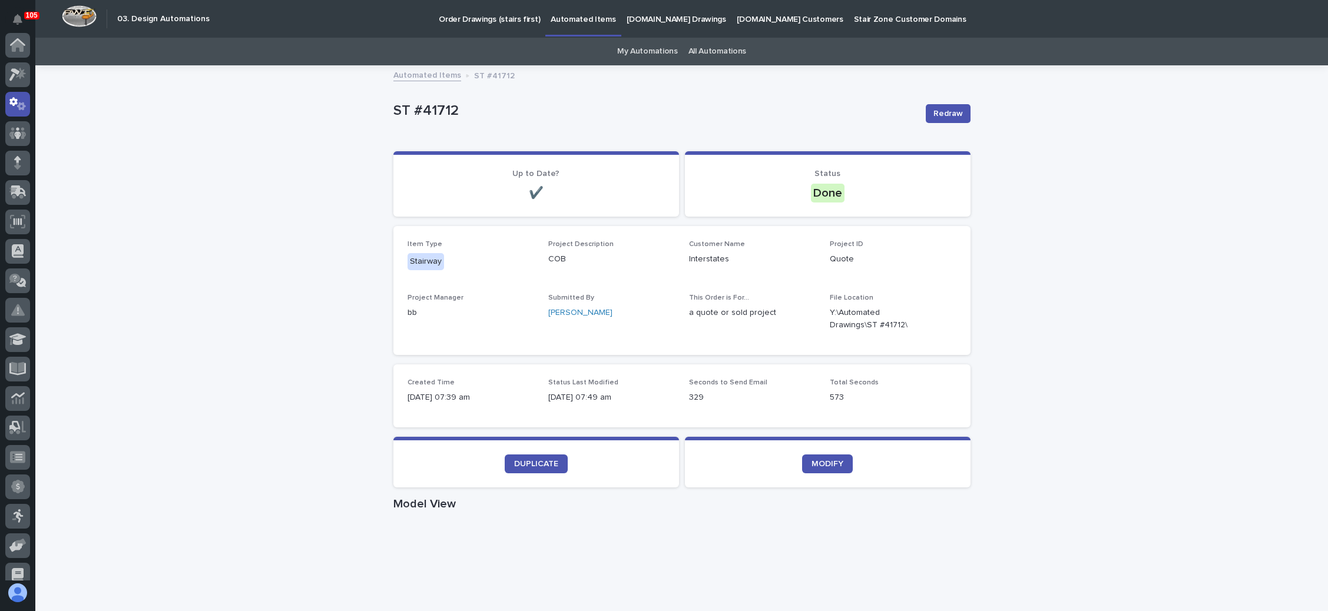
scroll to position [58, 0]
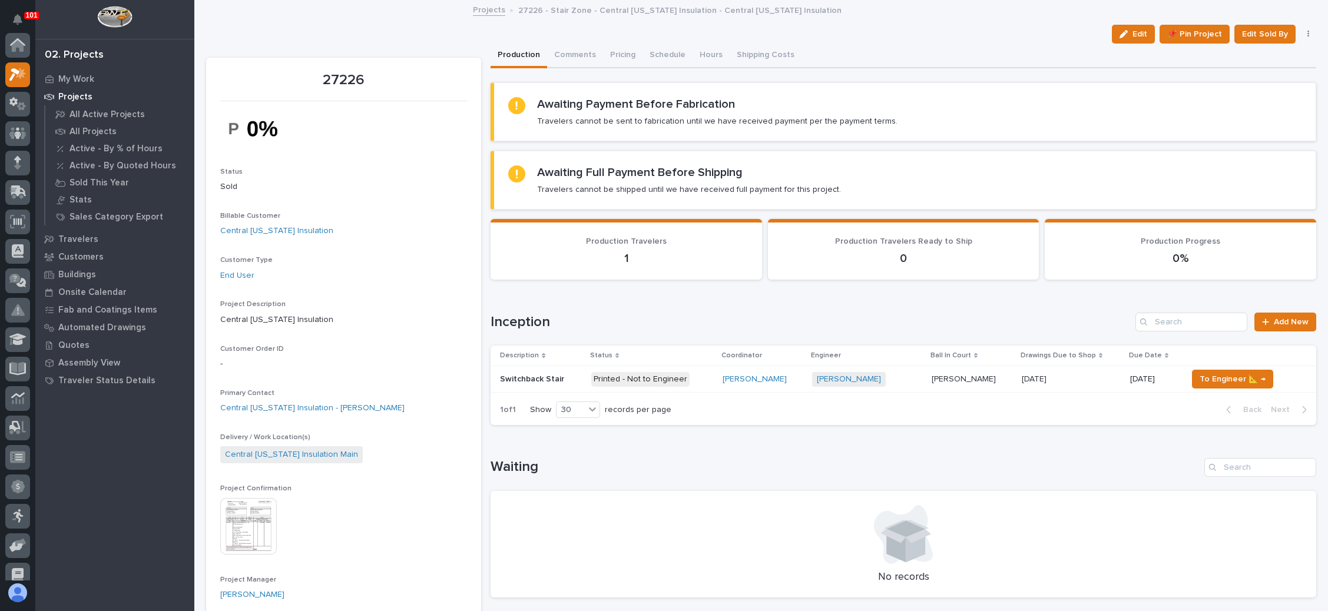
scroll to position [29, 0]
click at [74, 72] on div "My Work" at bounding box center [114, 79] width 153 height 16
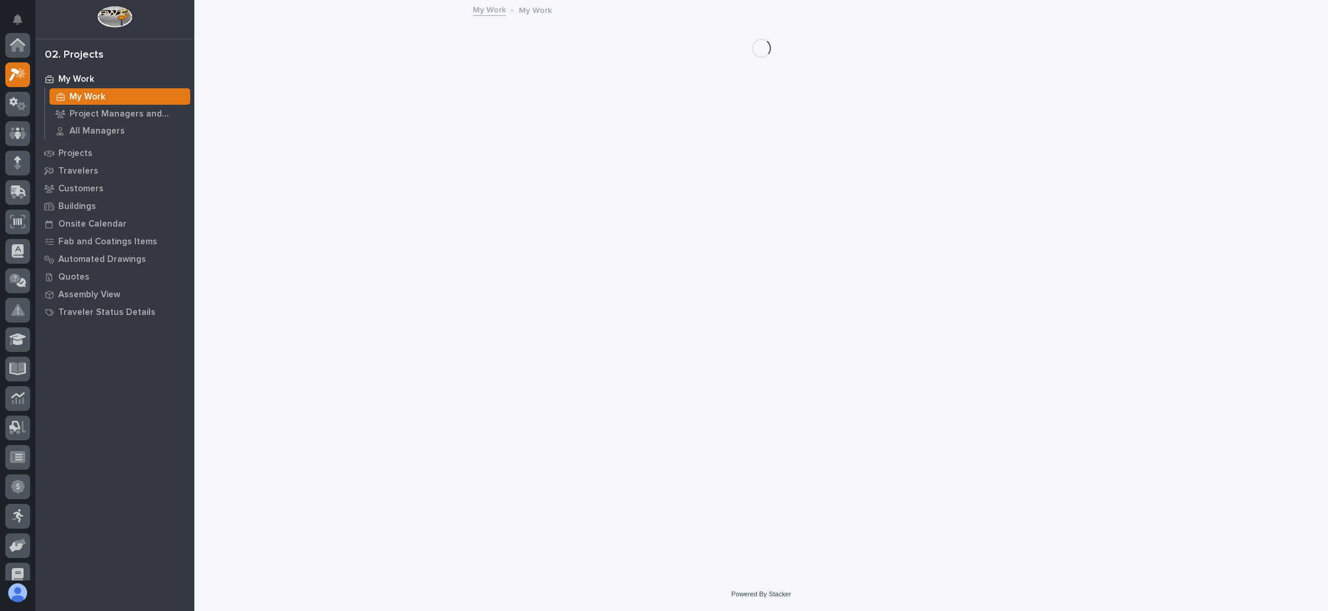
scroll to position [29, 0]
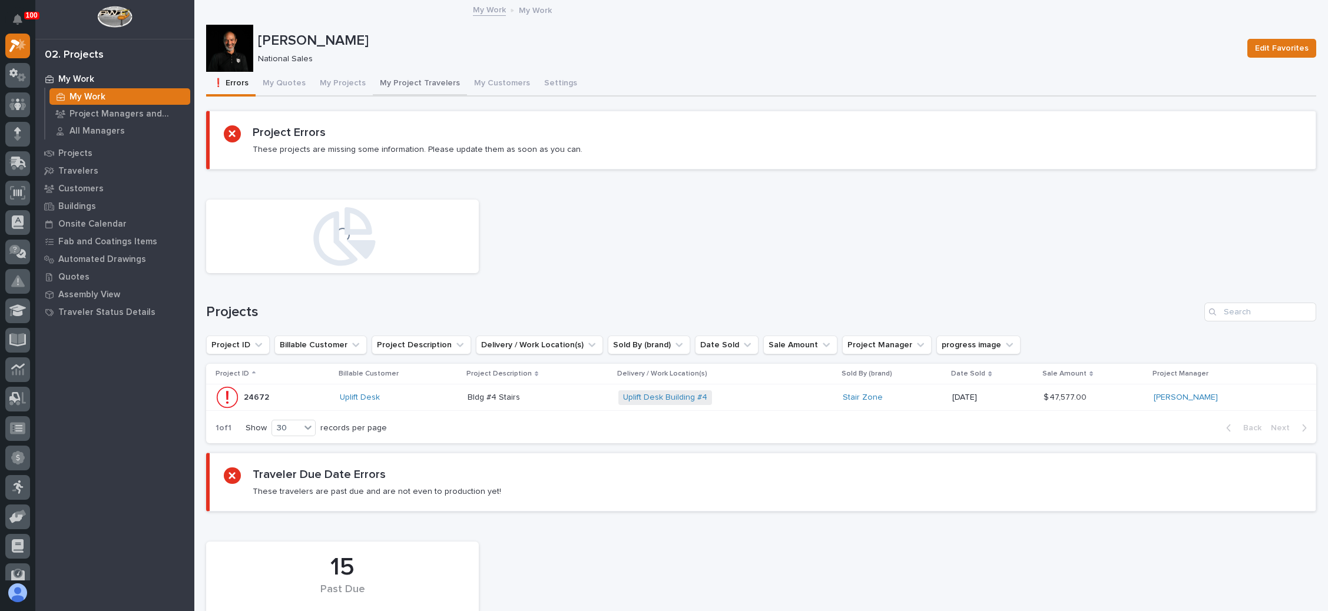
click at [420, 81] on button "My Project Travelers" at bounding box center [420, 84] width 94 height 25
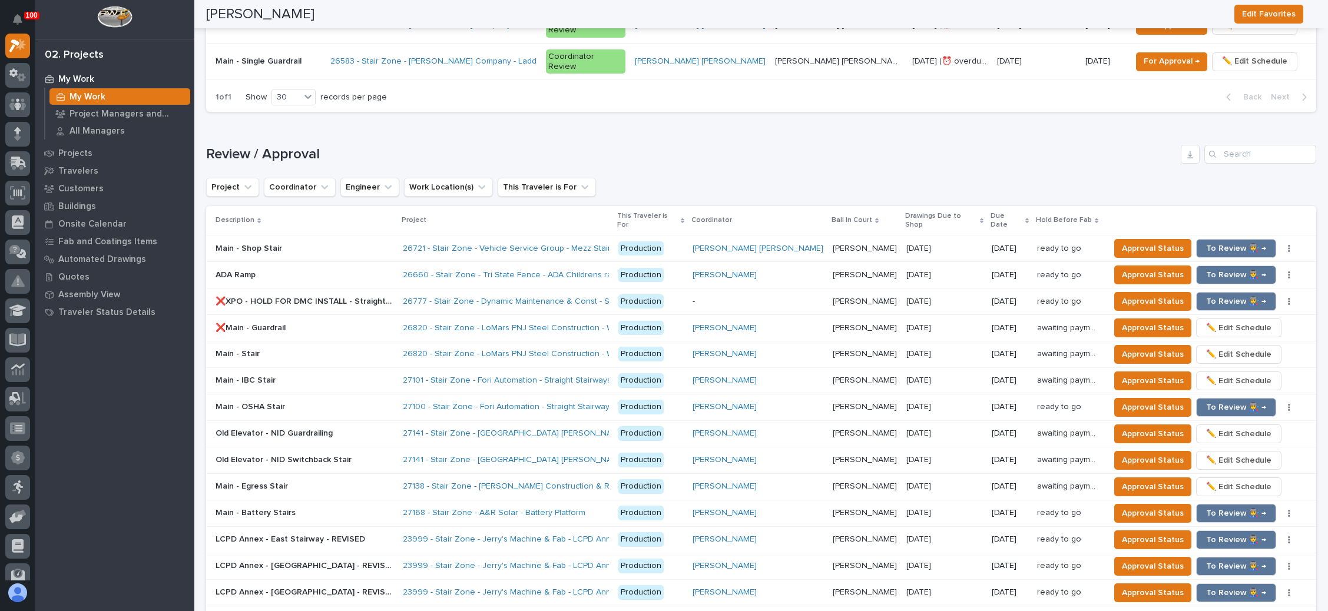
scroll to position [1237, 0]
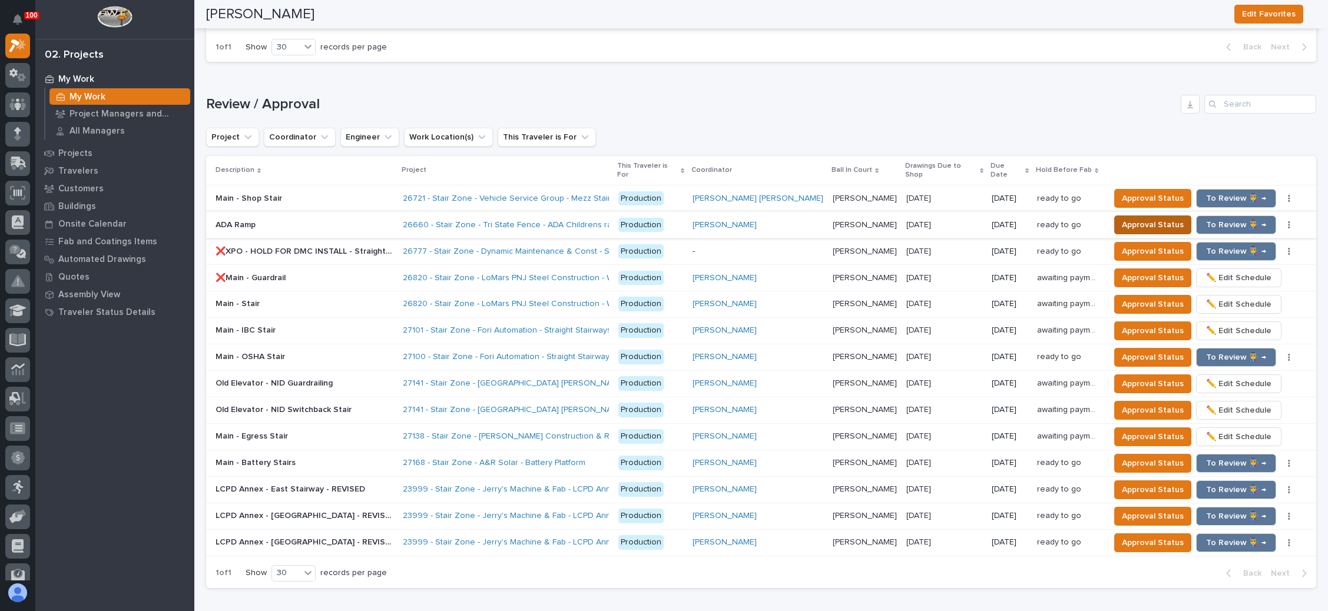
click at [1153, 218] on span "Approval Status" at bounding box center [1153, 225] width 62 height 14
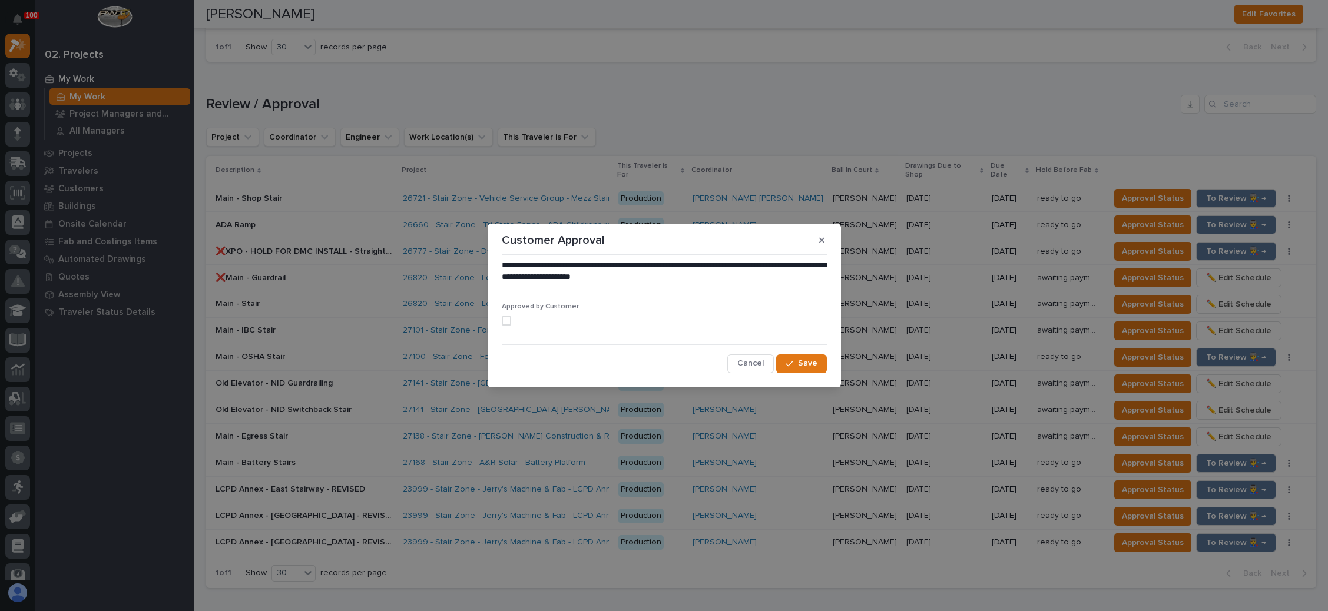
click at [508, 317] on span at bounding box center [506, 320] width 9 height 9
click at [783, 361] on button "Save" at bounding box center [801, 364] width 50 height 19
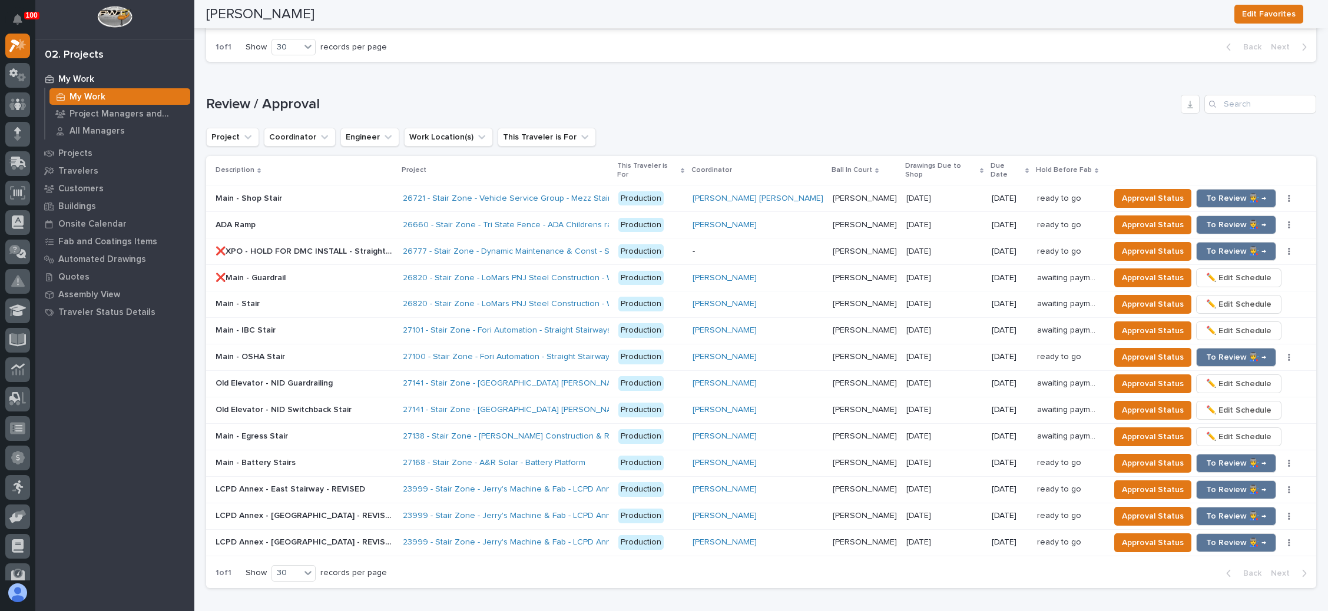
click at [936, 220] on p at bounding box center [944, 225] width 76 height 10
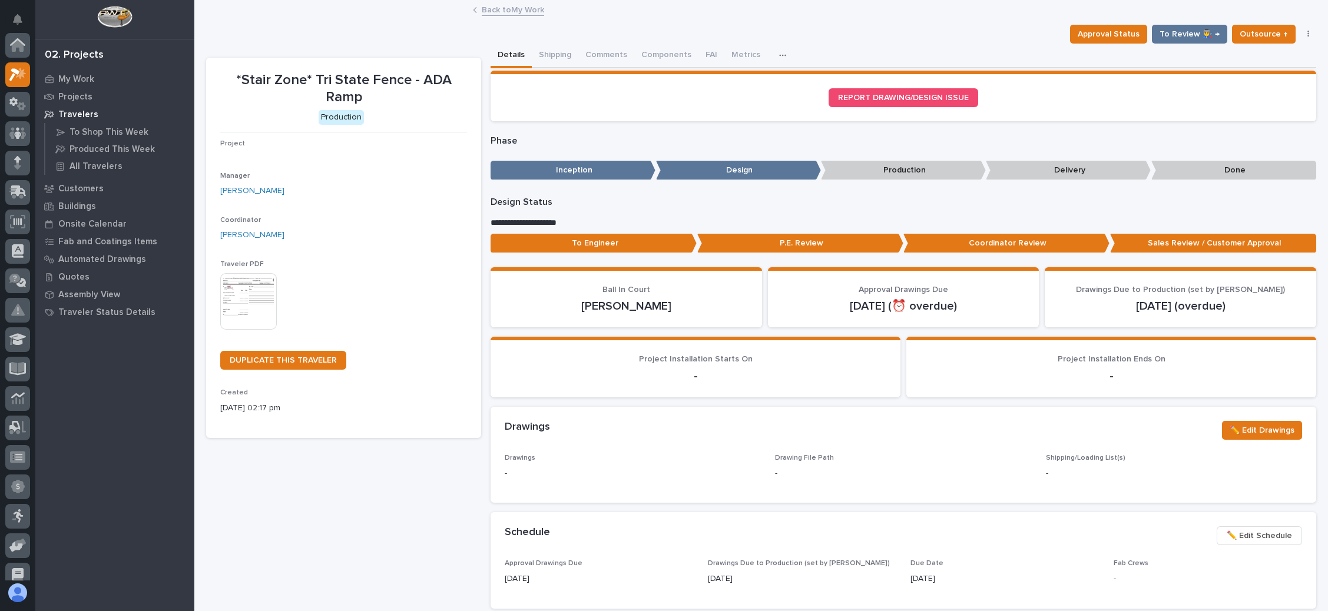
scroll to position [29, 0]
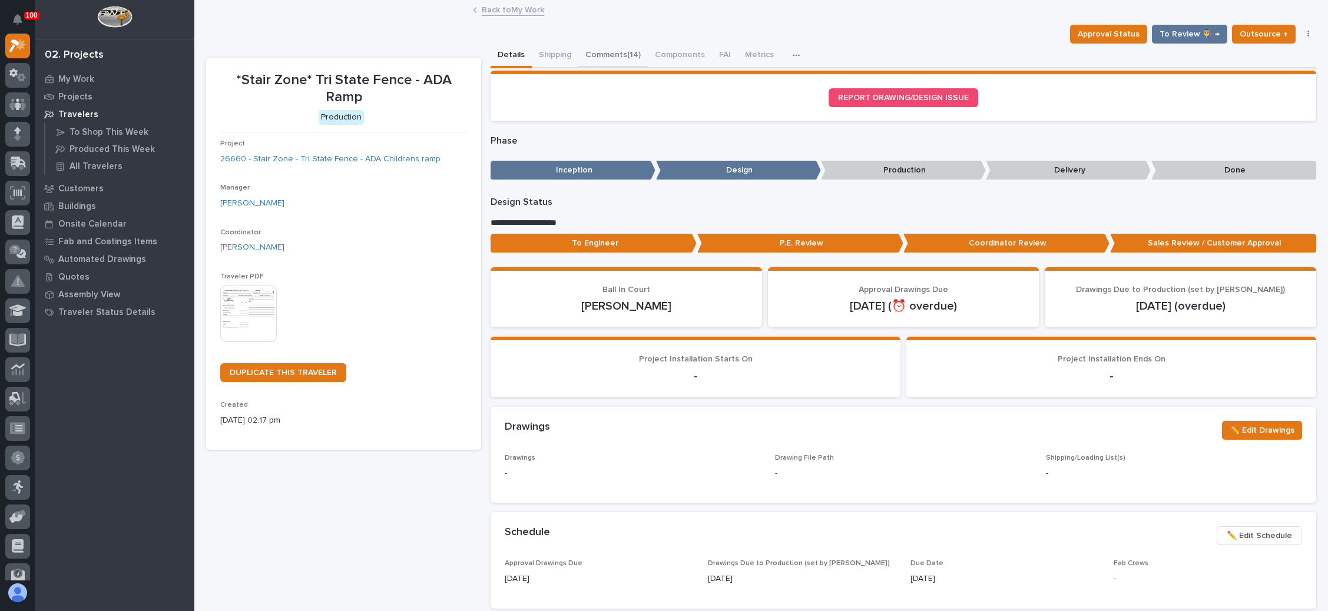
click at [614, 53] on button "Comments (14)" at bounding box center [612, 56] width 69 height 25
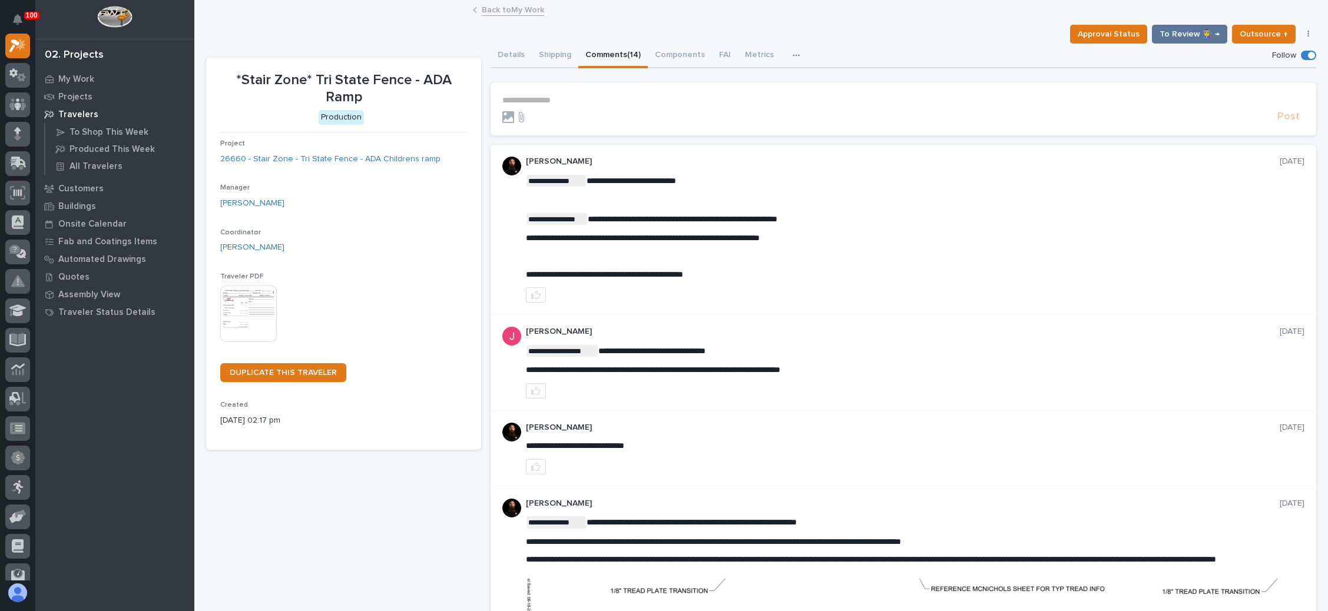
click at [545, 98] on p "**********" at bounding box center [903, 100] width 802 height 10
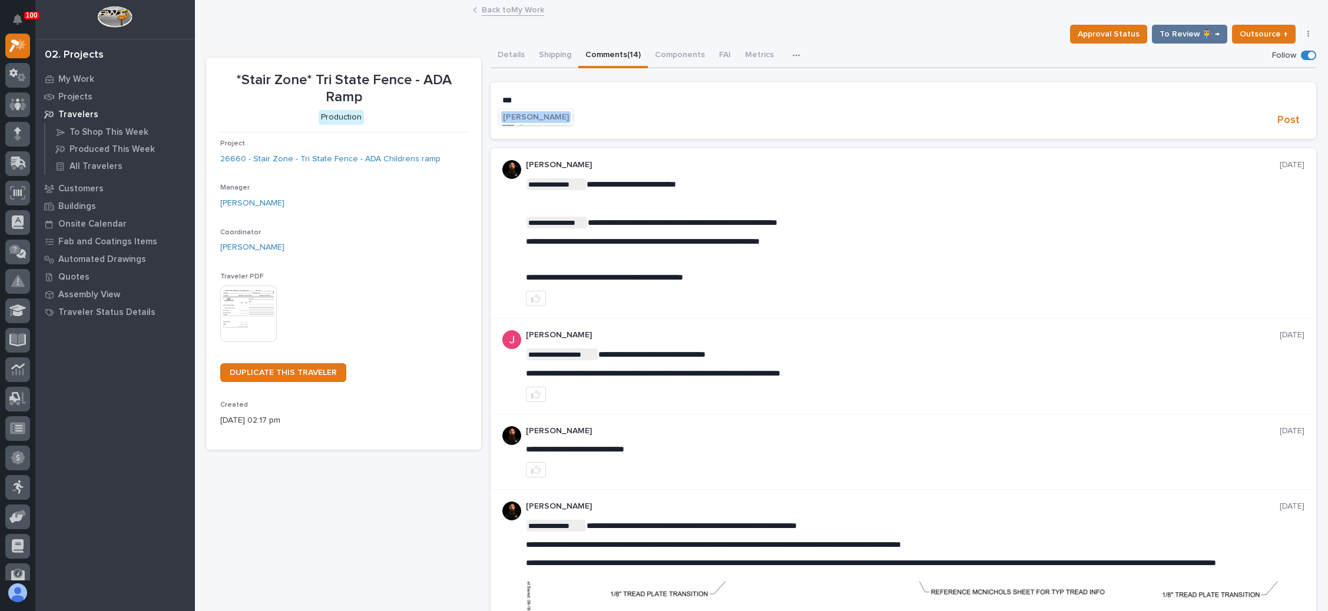
click at [543, 115] on span "[PERSON_NAME]" at bounding box center [536, 117] width 66 height 8
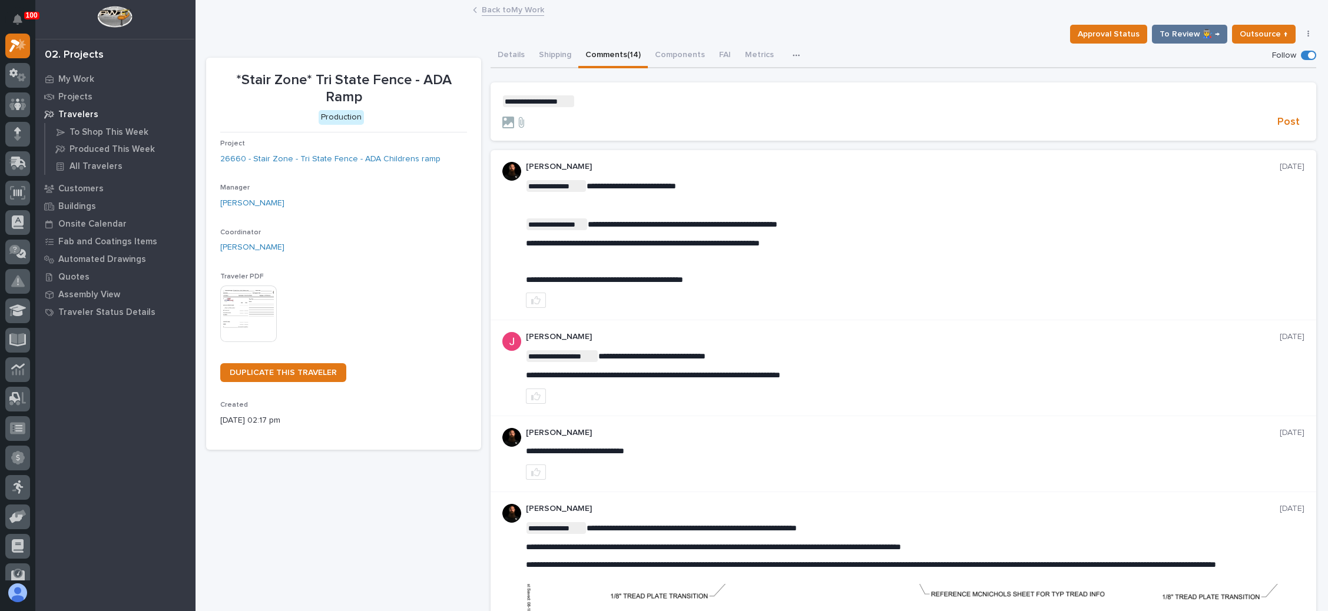
click at [583, 102] on p "**********" at bounding box center [903, 101] width 802 height 12
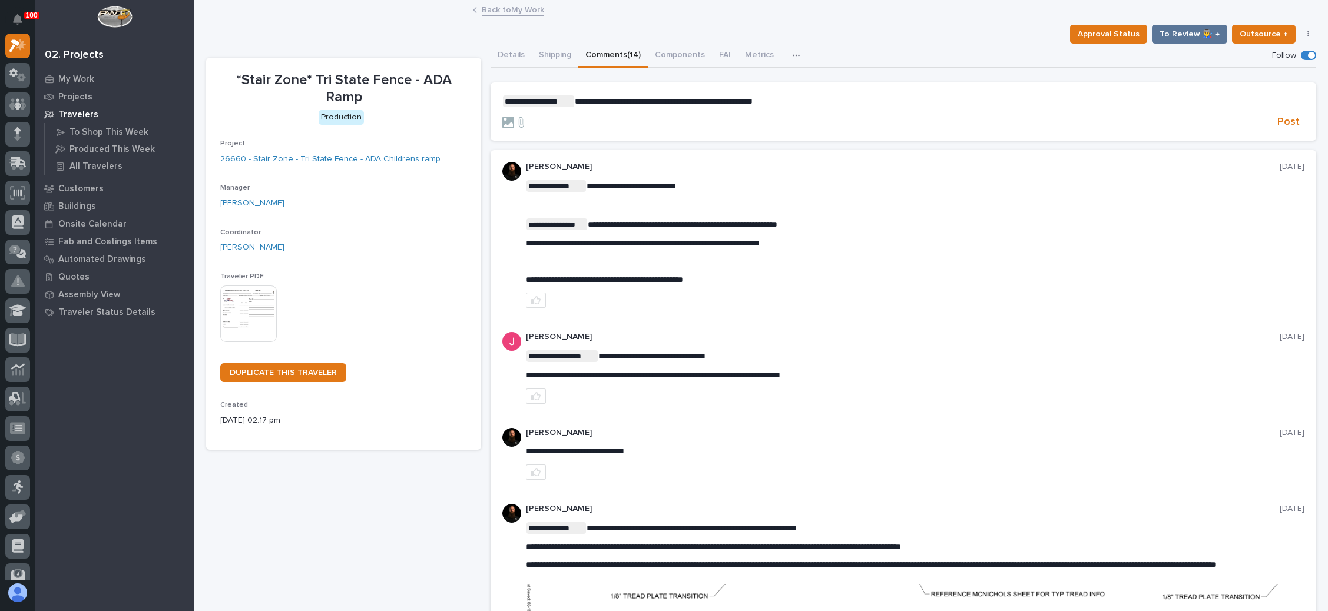
click at [806, 102] on p "**********" at bounding box center [903, 101] width 802 height 12
click at [1277, 121] on span "Post" at bounding box center [1288, 122] width 22 height 14
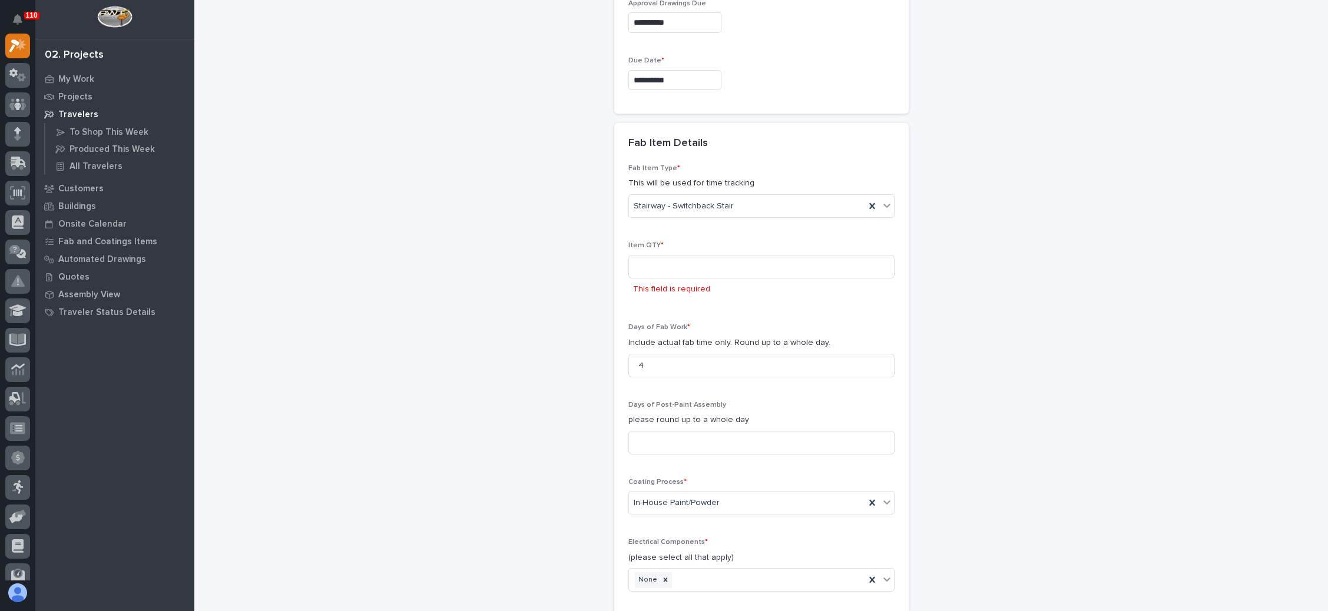
scroll to position [1006, 0]
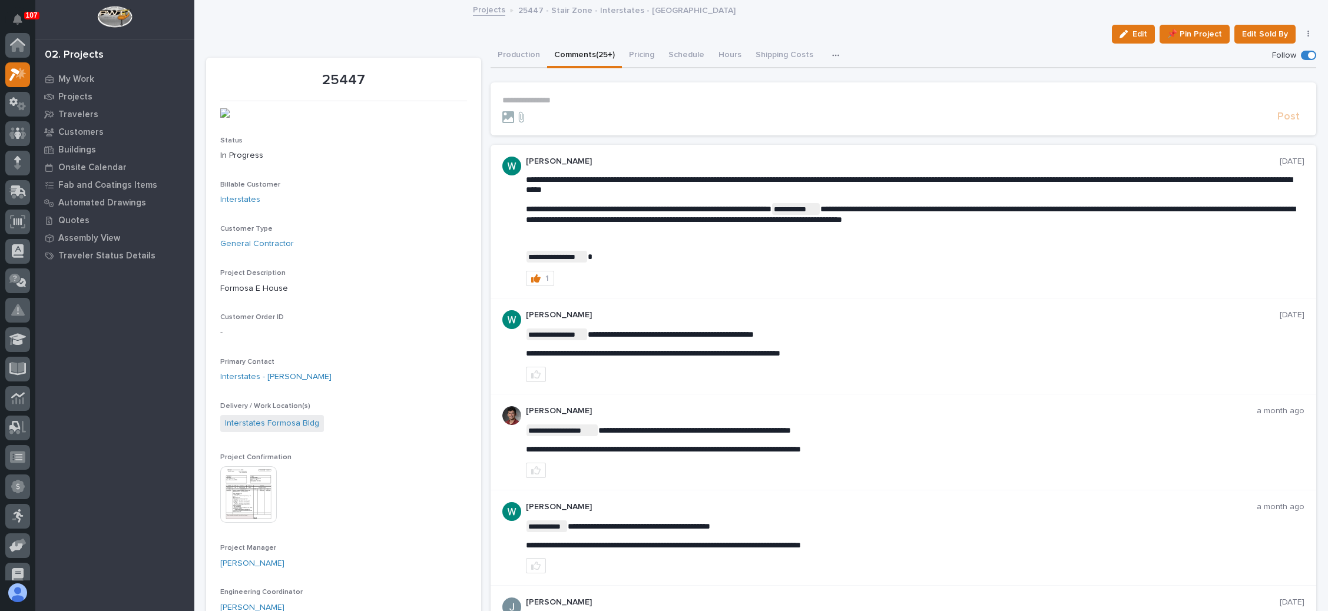
scroll to position [29, 0]
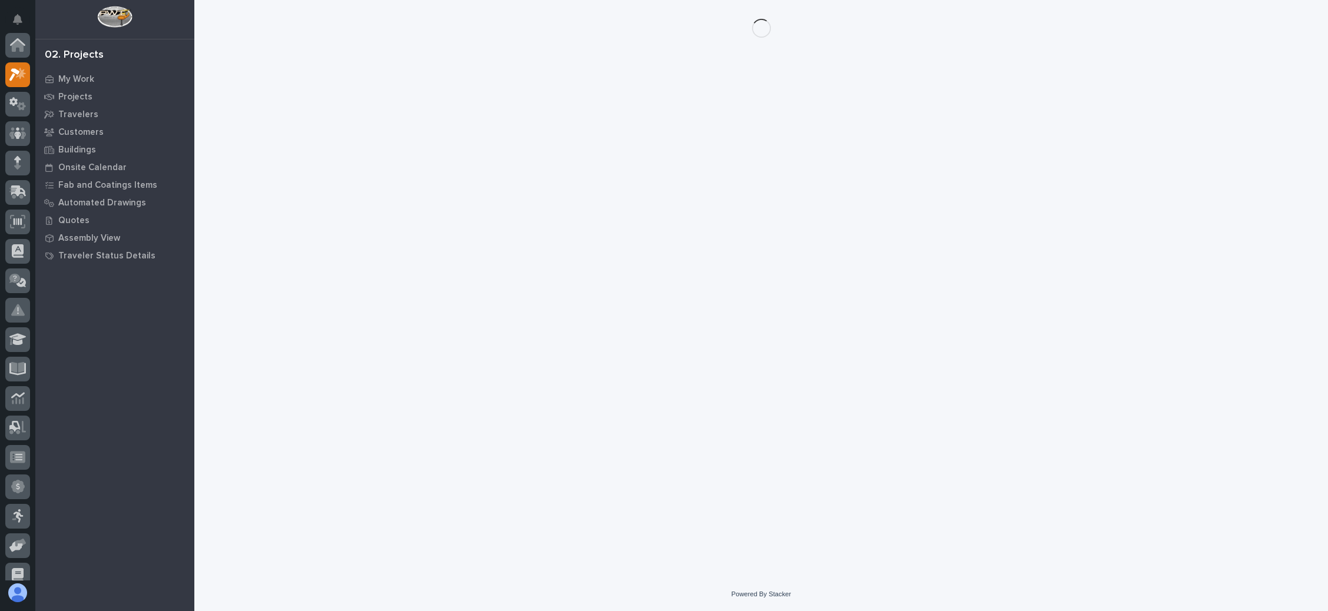
scroll to position [29, 0]
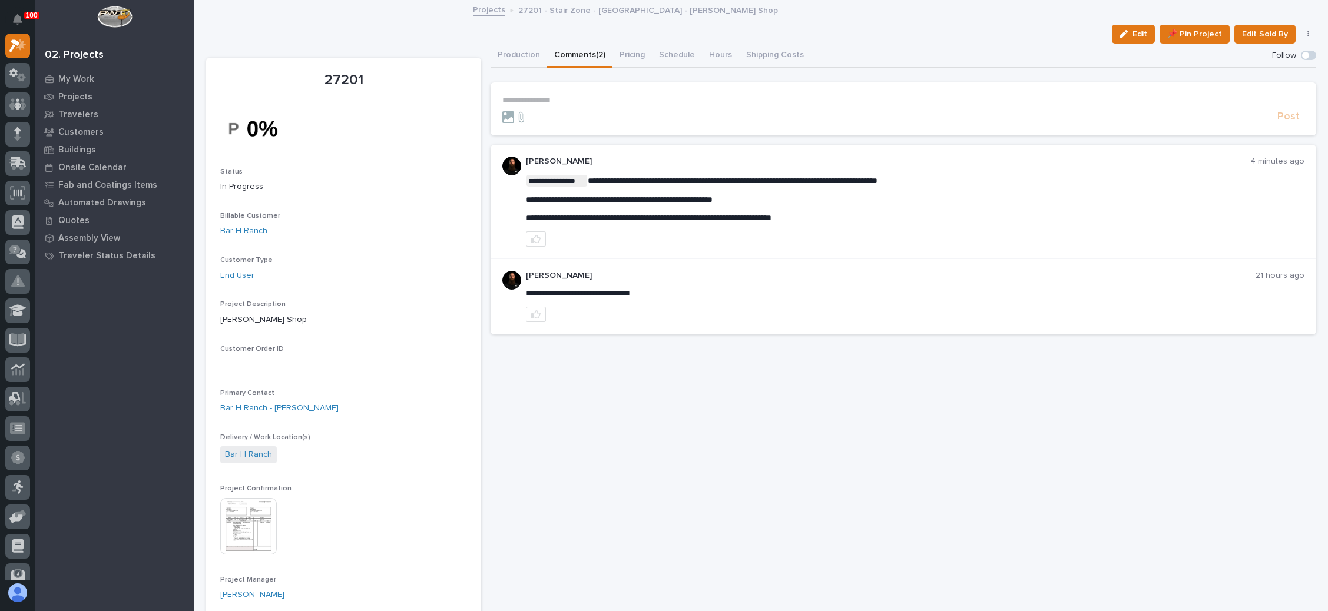
click at [545, 96] on p "**********" at bounding box center [903, 100] width 802 height 10
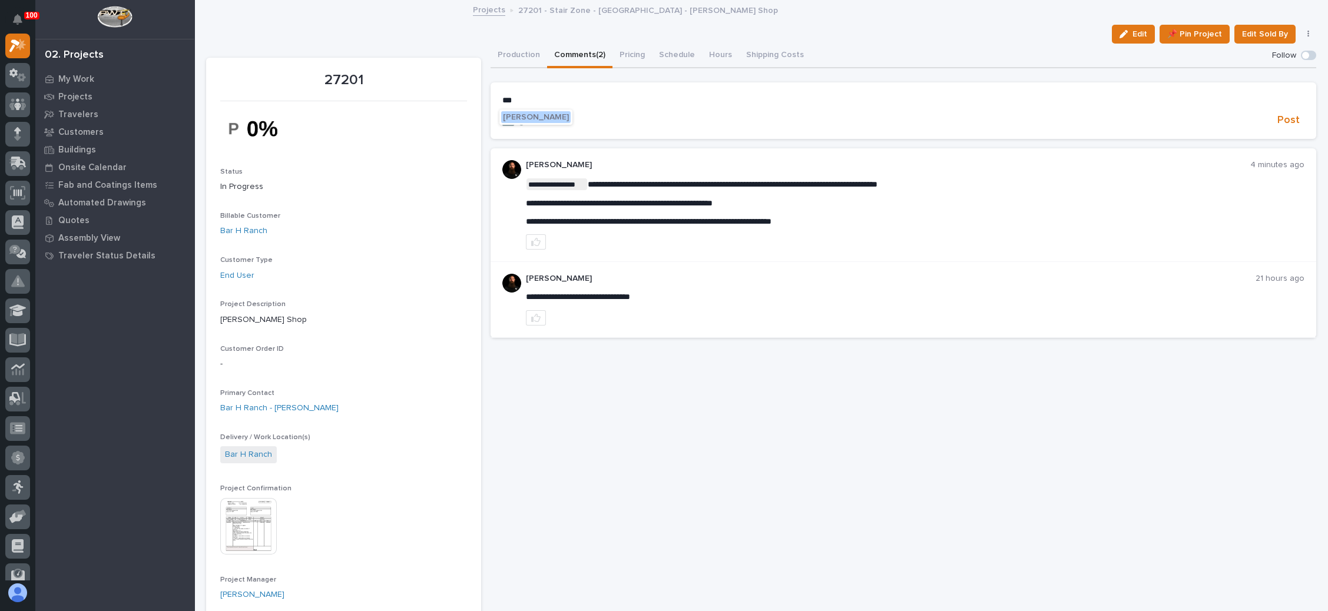
click at [560, 118] on span "[PERSON_NAME]" at bounding box center [536, 117] width 66 height 8
click at [598, 98] on p "**********" at bounding box center [903, 101] width 802 height 12
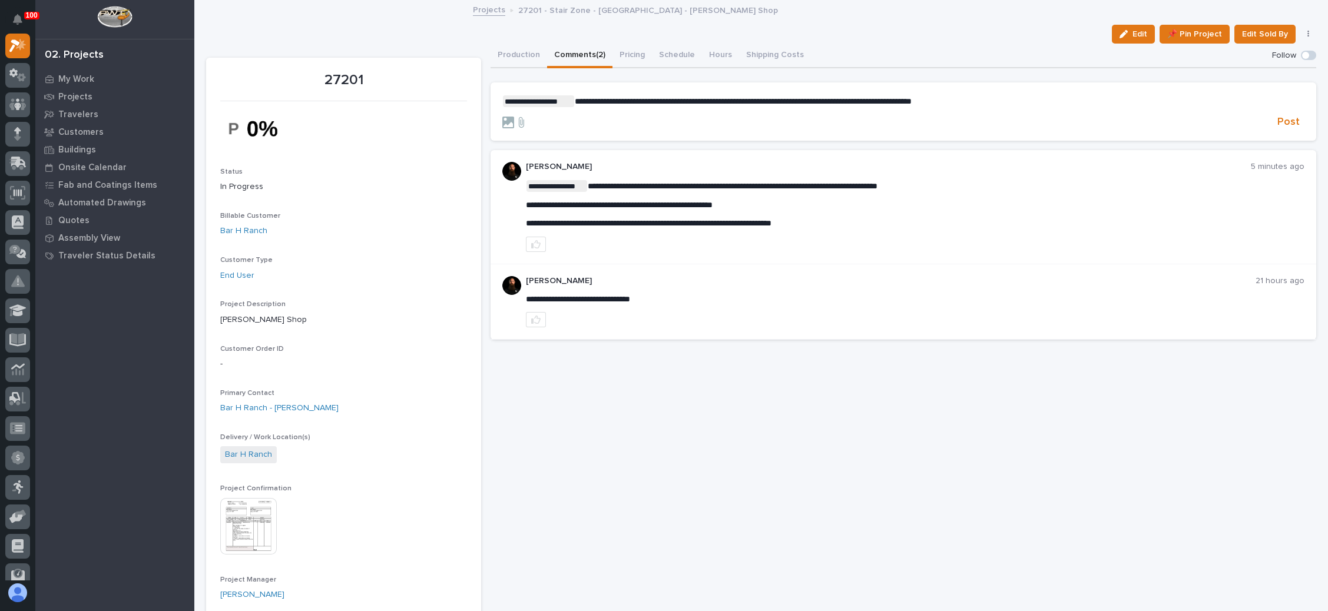
click at [813, 104] on span "**********" at bounding box center [743, 101] width 337 height 8
click at [1277, 120] on span "Post" at bounding box center [1288, 122] width 22 height 14
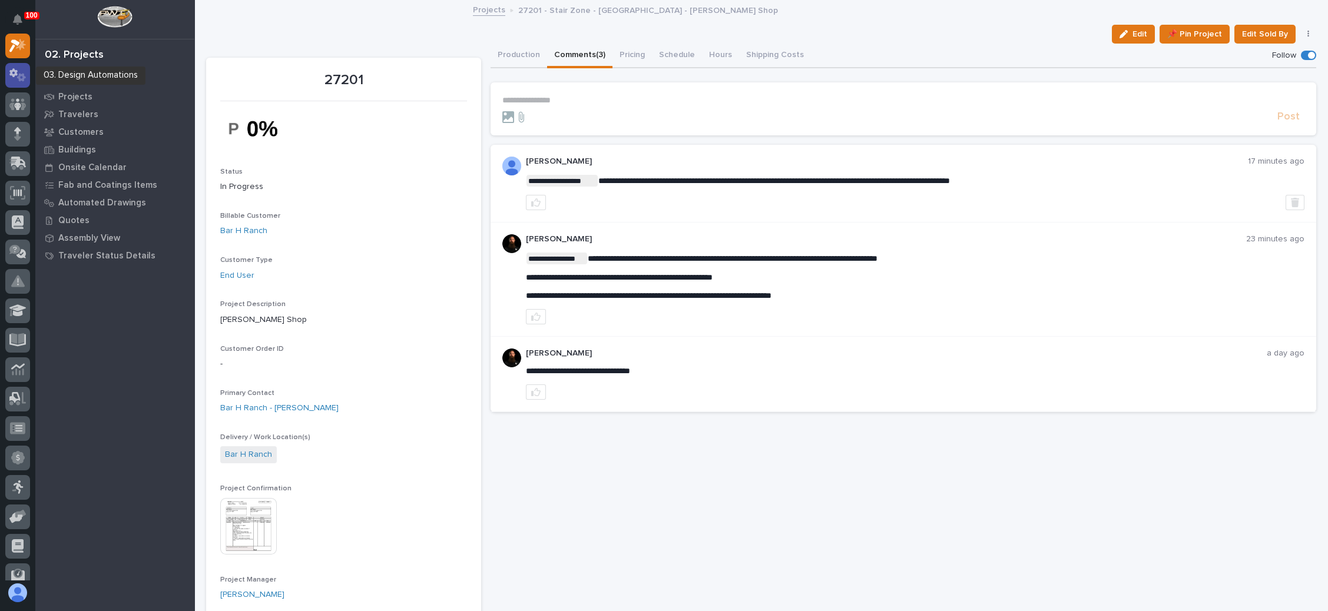
click at [21, 72] on icon at bounding box center [17, 75] width 17 height 14
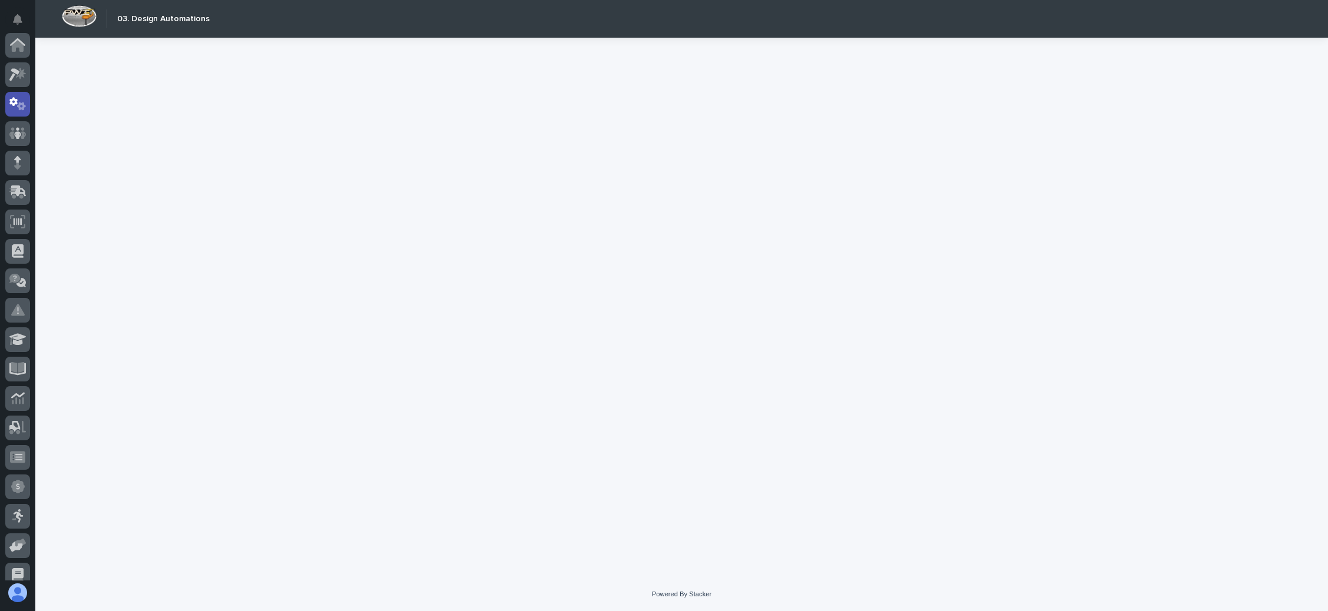
scroll to position [58, 0]
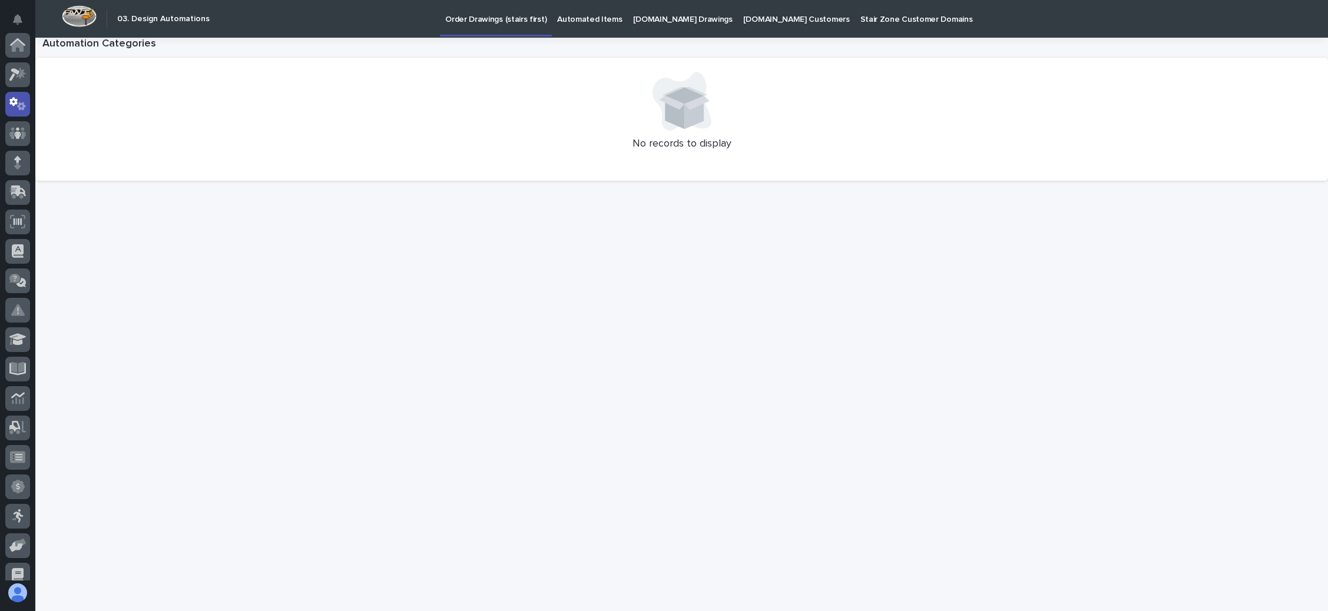
scroll to position [58, 0]
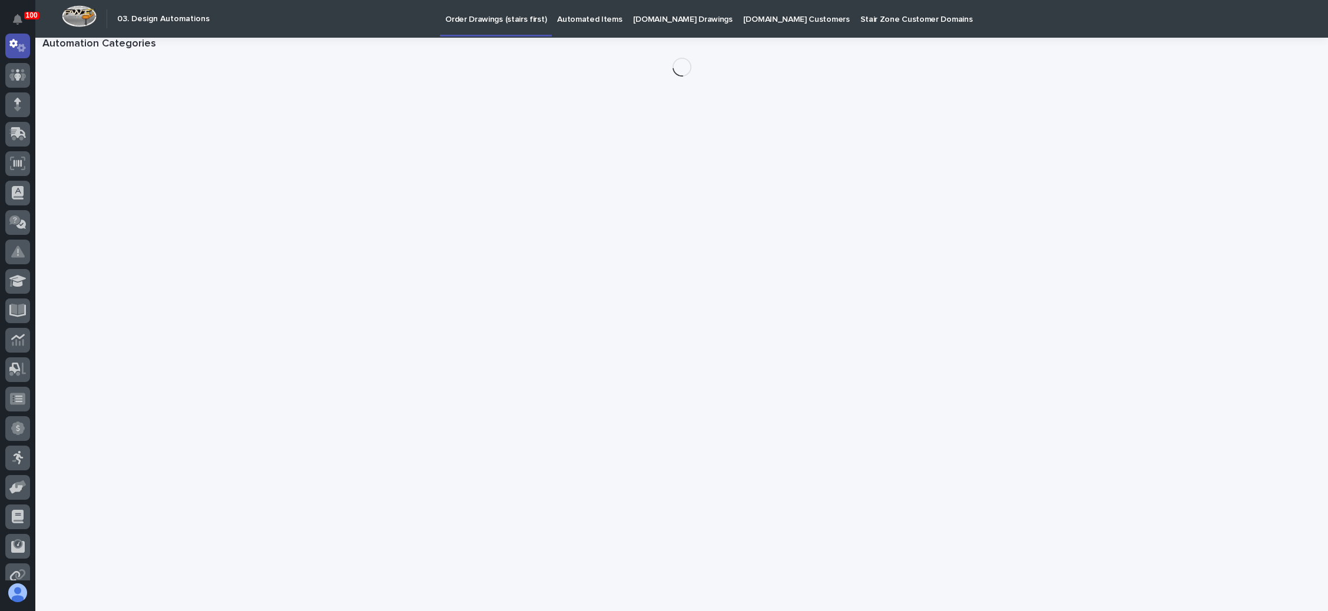
click at [511, 18] on p "Order Drawings (stairs first)" at bounding box center [495, 12] width 101 height 25
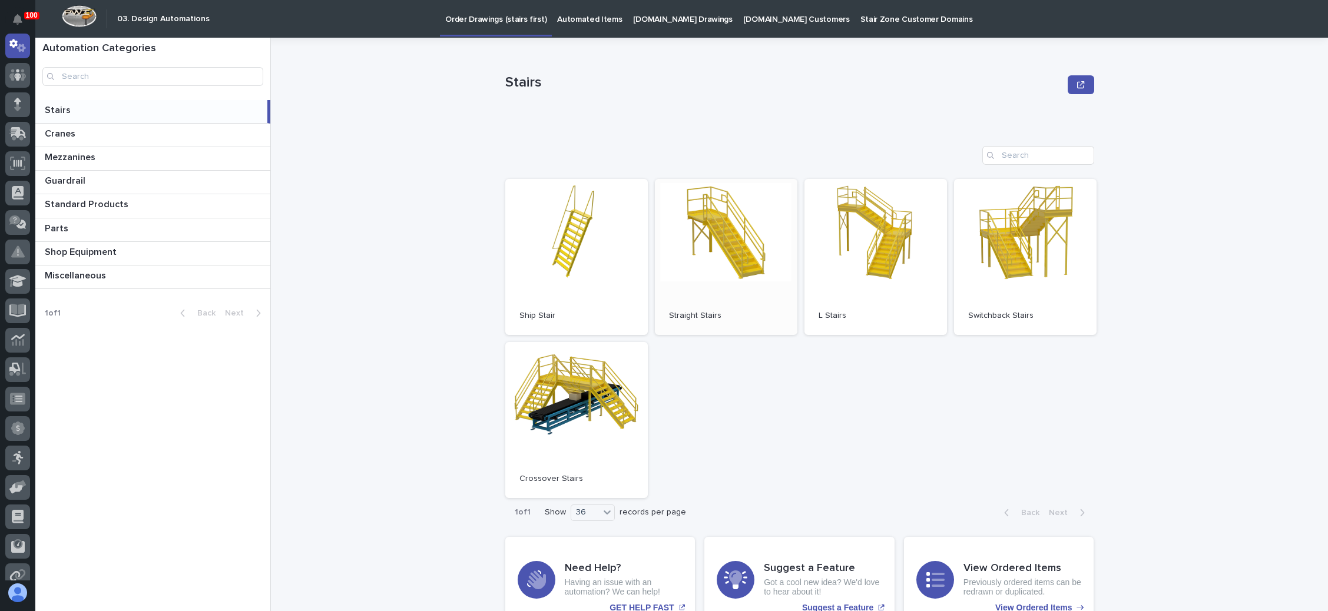
click at [730, 271] on link "Open" at bounding box center [726, 257] width 143 height 156
